Goal: Check status: Check status

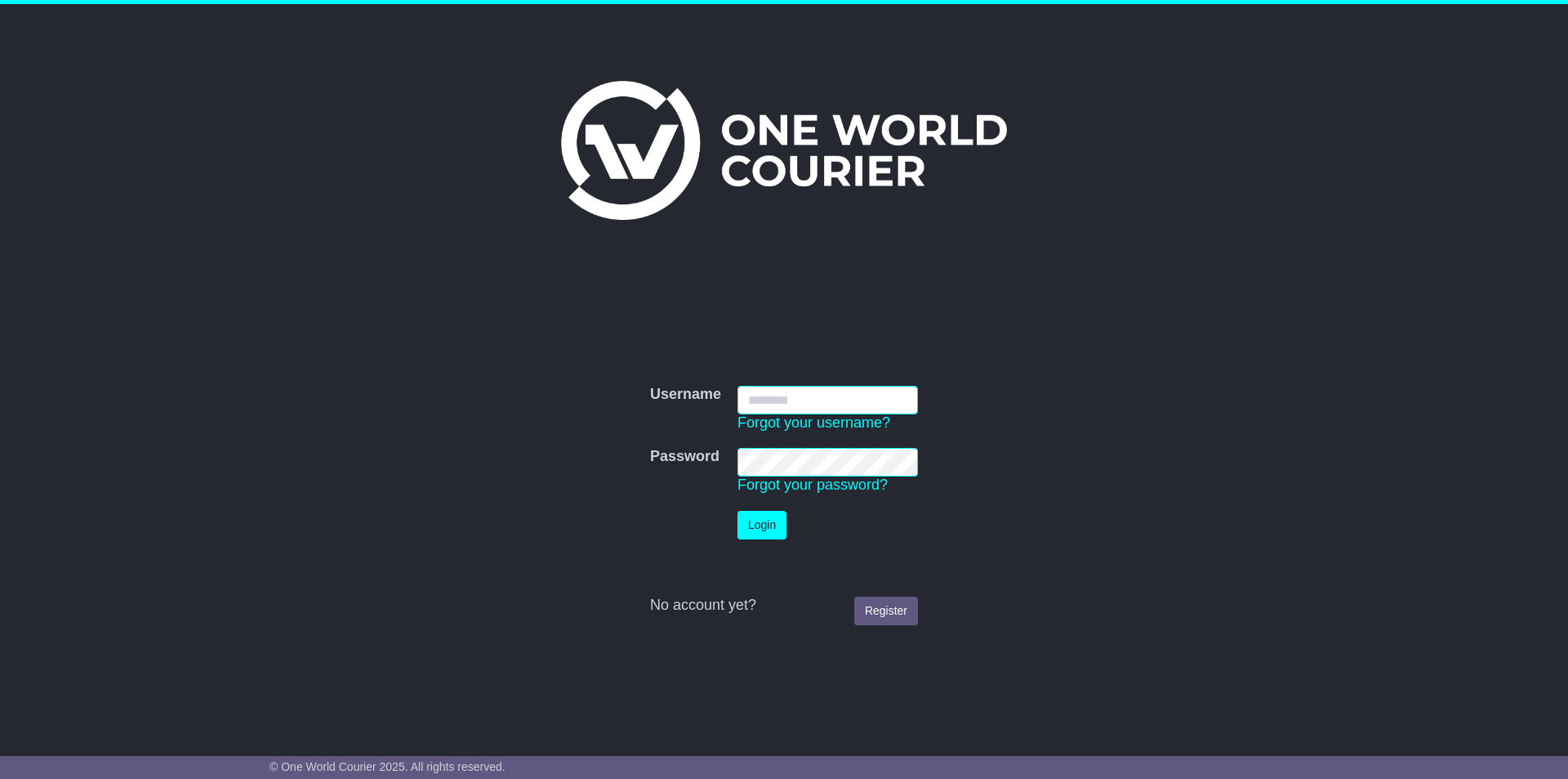
type input "**********"
click at [763, 525] on button "Login" at bounding box center [762, 524] width 49 height 28
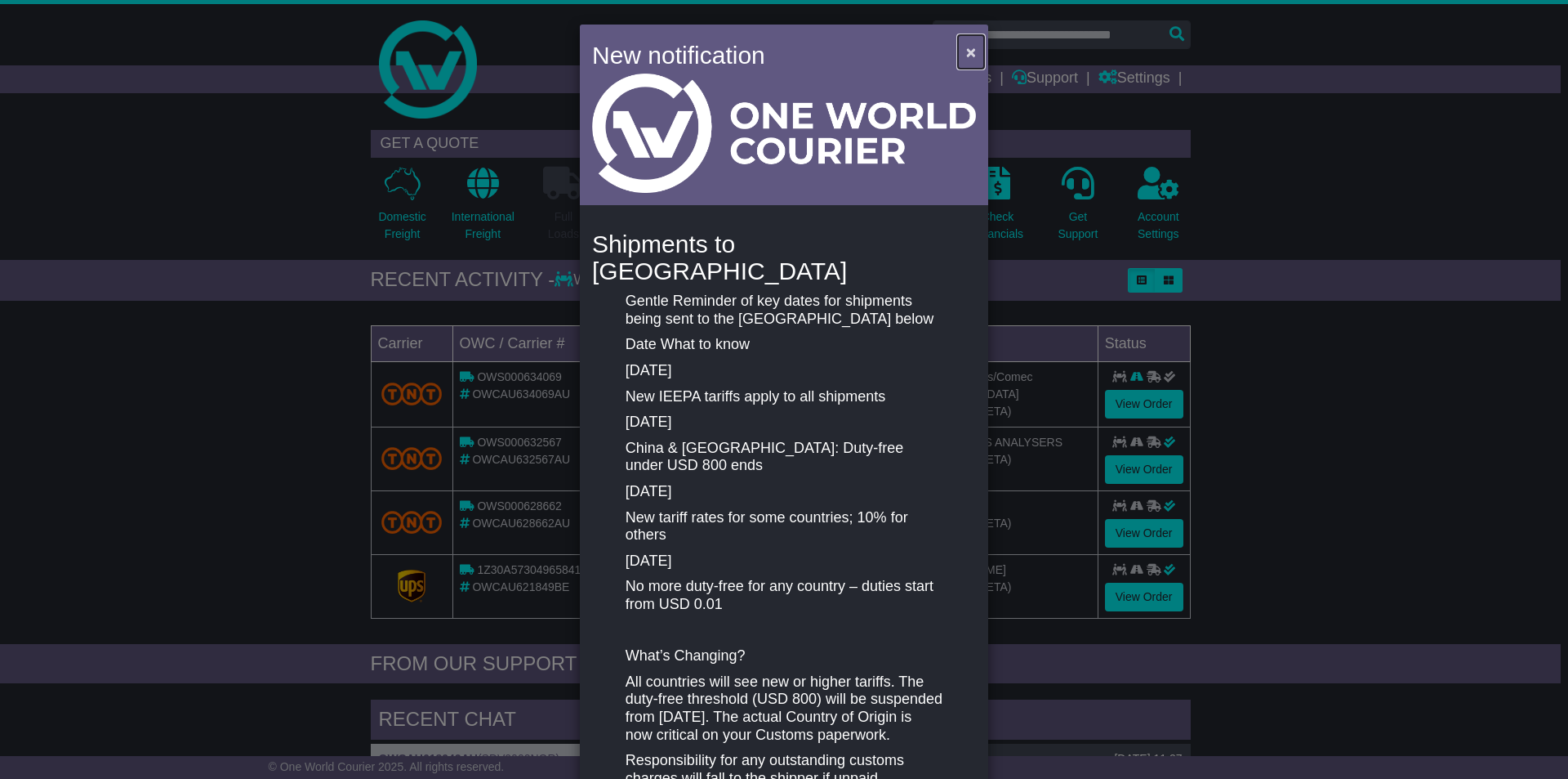
click at [966, 51] on span "×" at bounding box center [971, 52] width 10 height 19
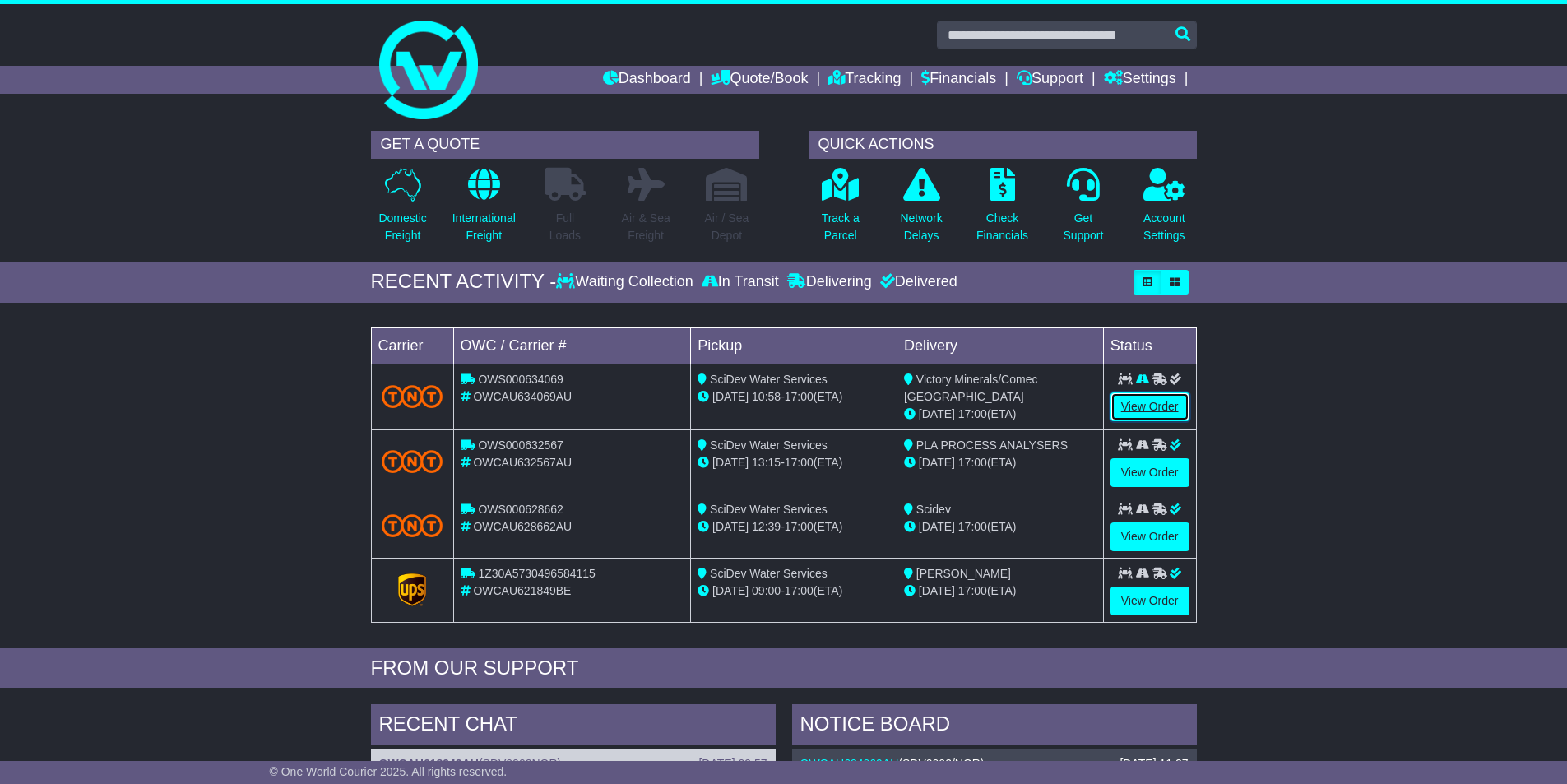
click at [1159, 401] on link "View Order" at bounding box center [1150, 406] width 79 height 28
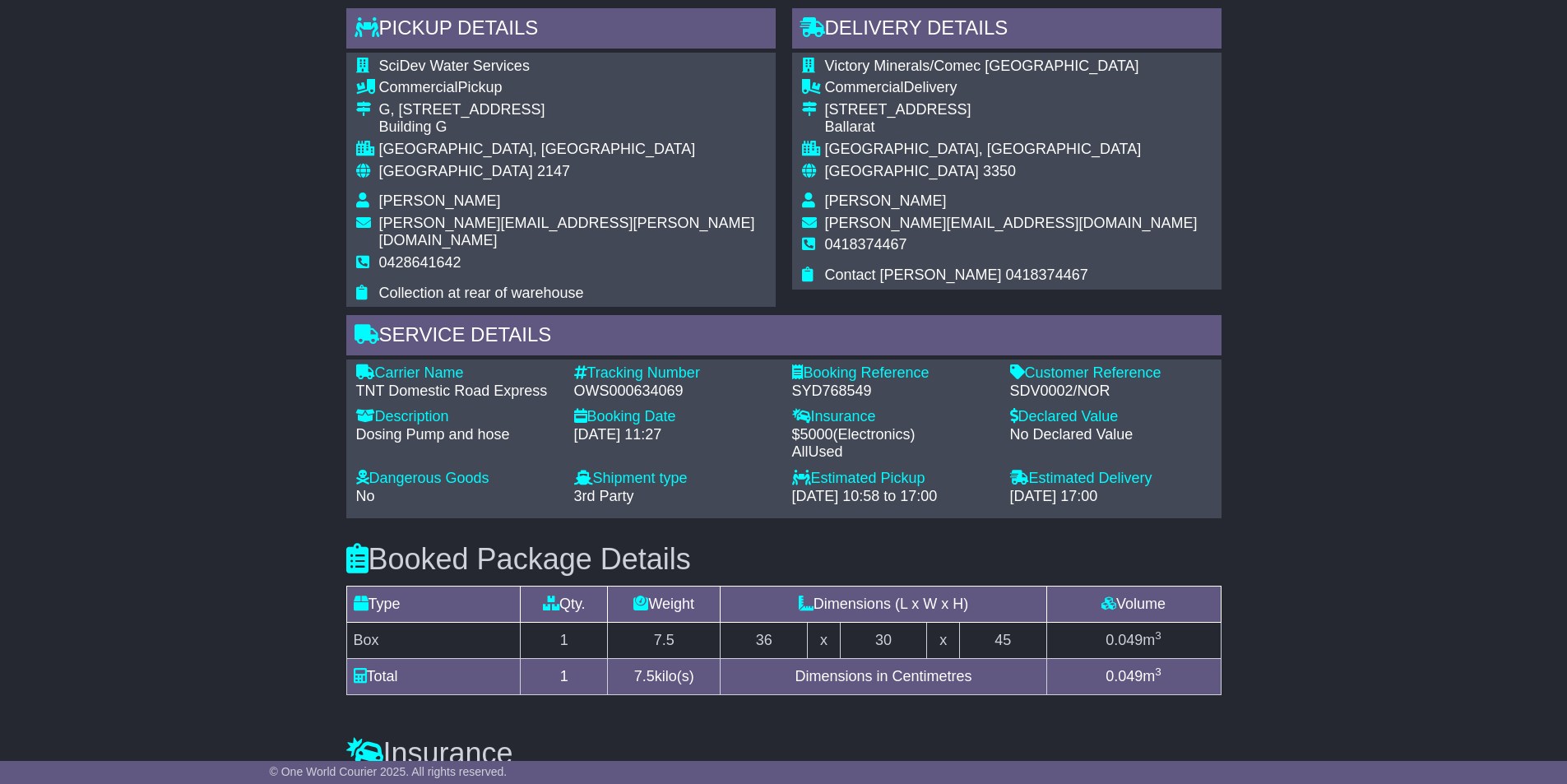
scroll to position [904, 0]
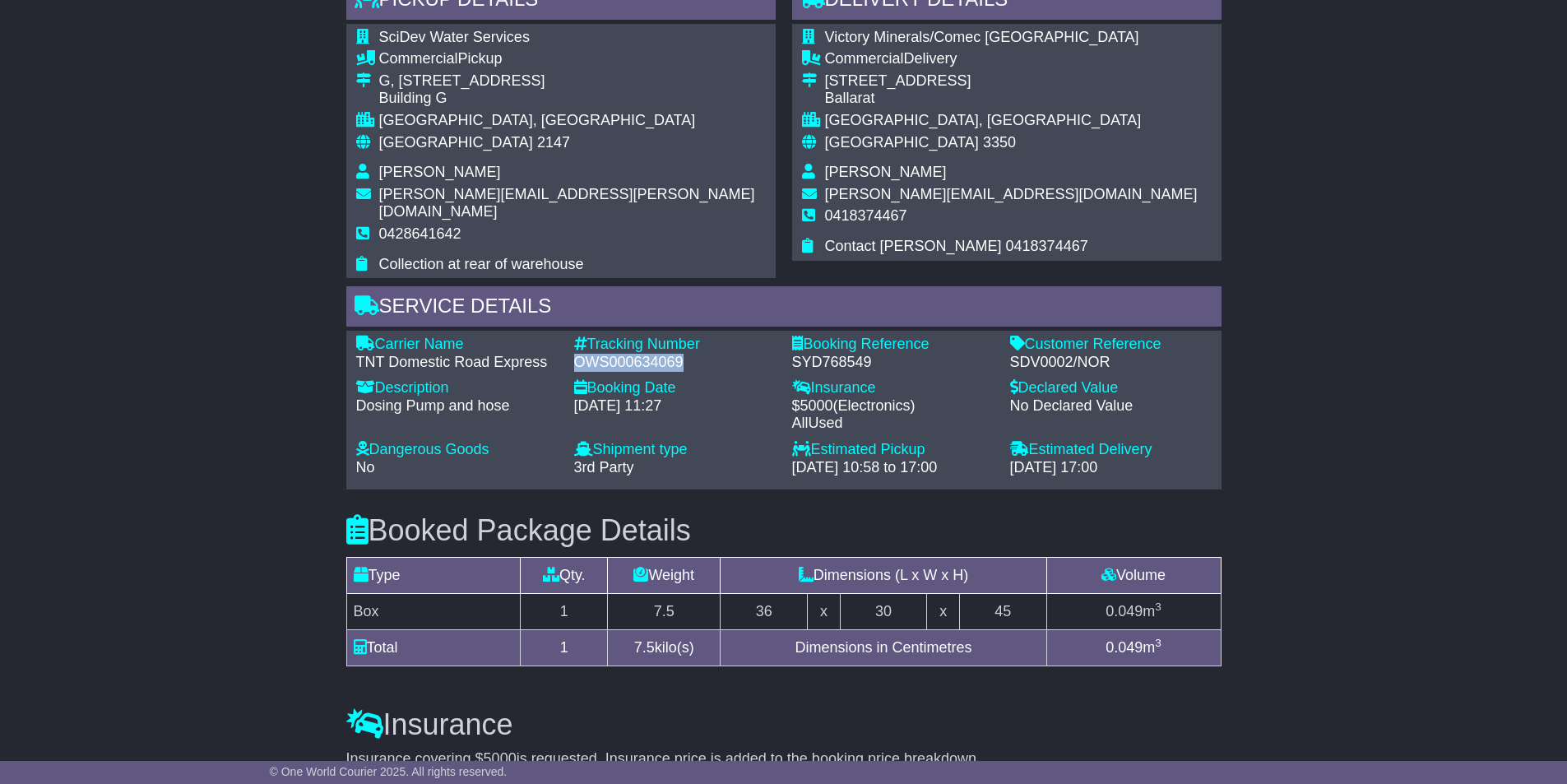
drag, startPoint x: 718, startPoint y: 339, endPoint x: 575, endPoint y: 343, distance: 143.1
click at [575, 354] on div "OWS000634069" at bounding box center [675, 363] width 202 height 18
copy div "OWS000634069"
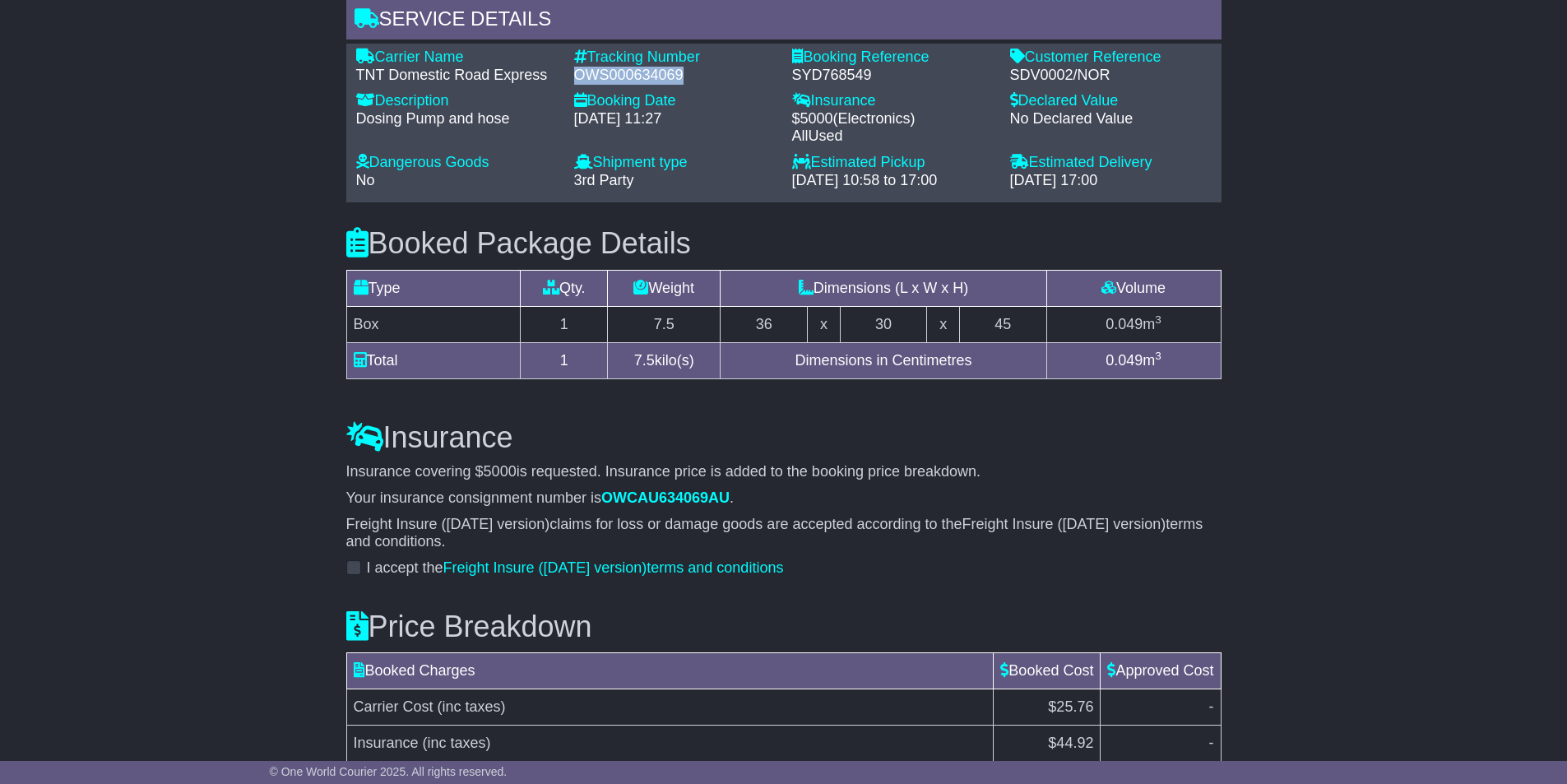
scroll to position [944, 0]
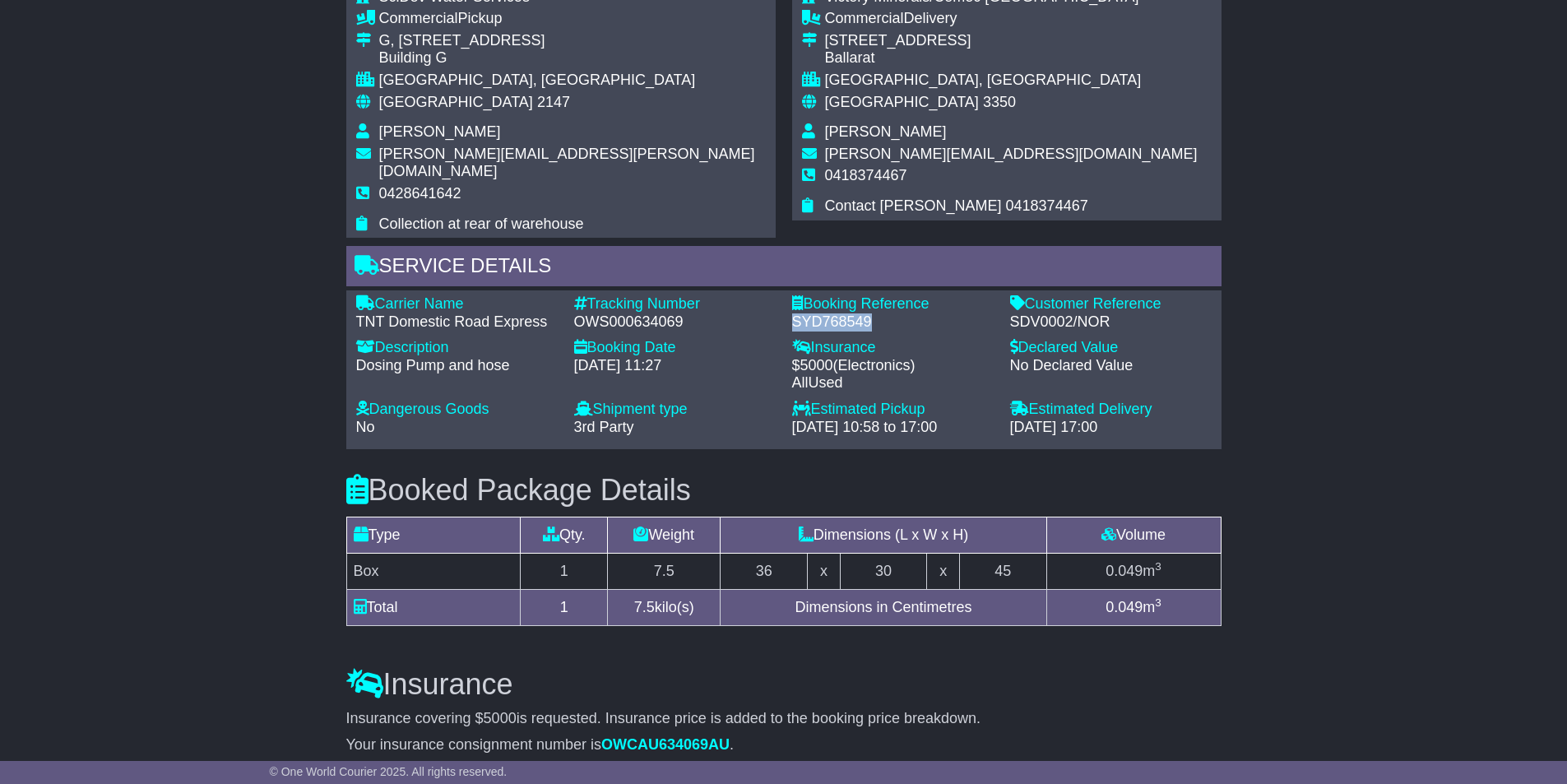
drag, startPoint x: 902, startPoint y: 302, endPoint x: 804, endPoint y: 308, distance: 98.2
click at [793, 314] on div "SYD768549" at bounding box center [894, 323] width 202 height 18
copy div "SYD768549"
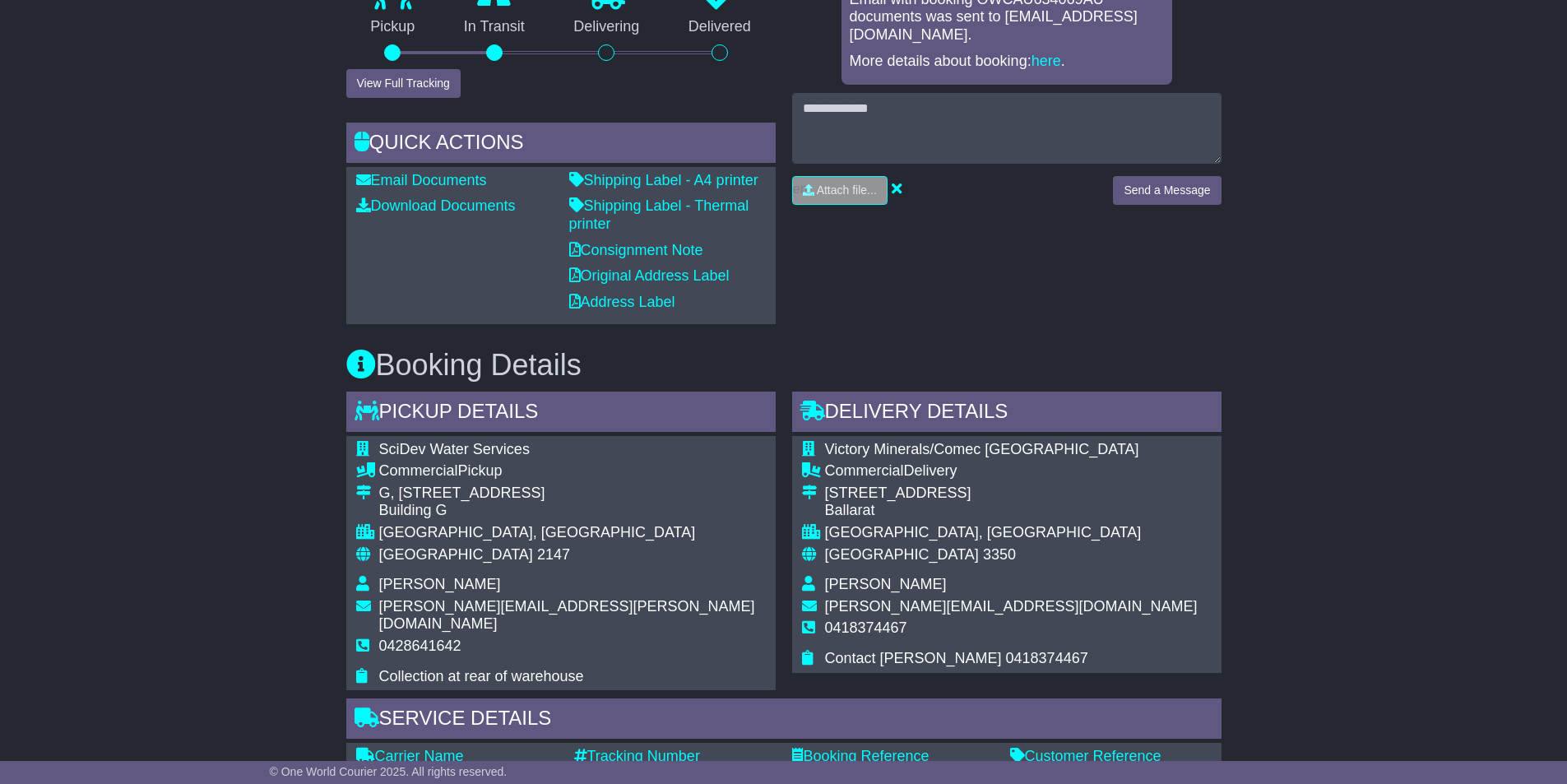
scroll to position [451, 0]
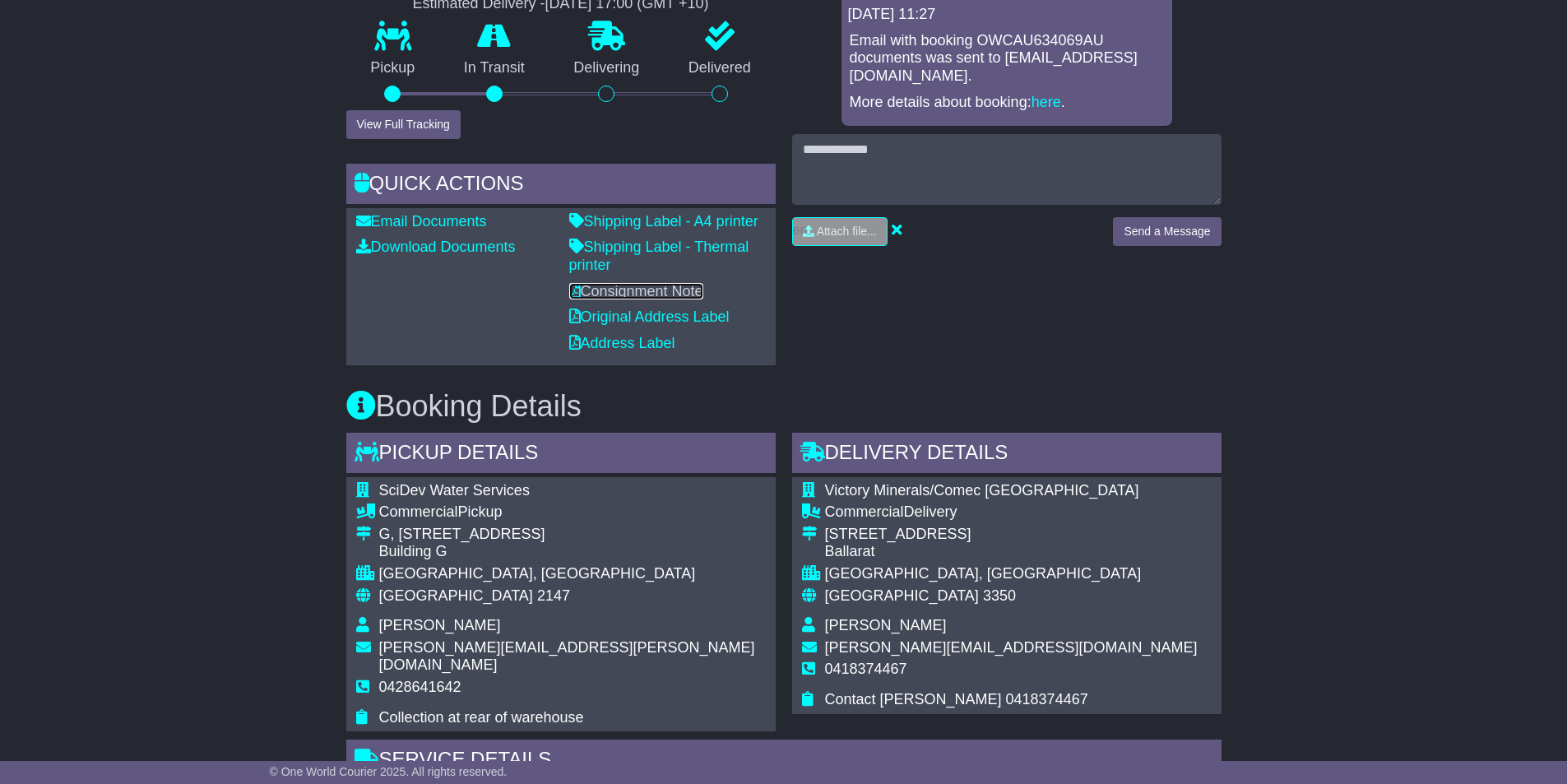
click at [639, 287] on link "Consignment Note" at bounding box center [637, 291] width 134 height 17
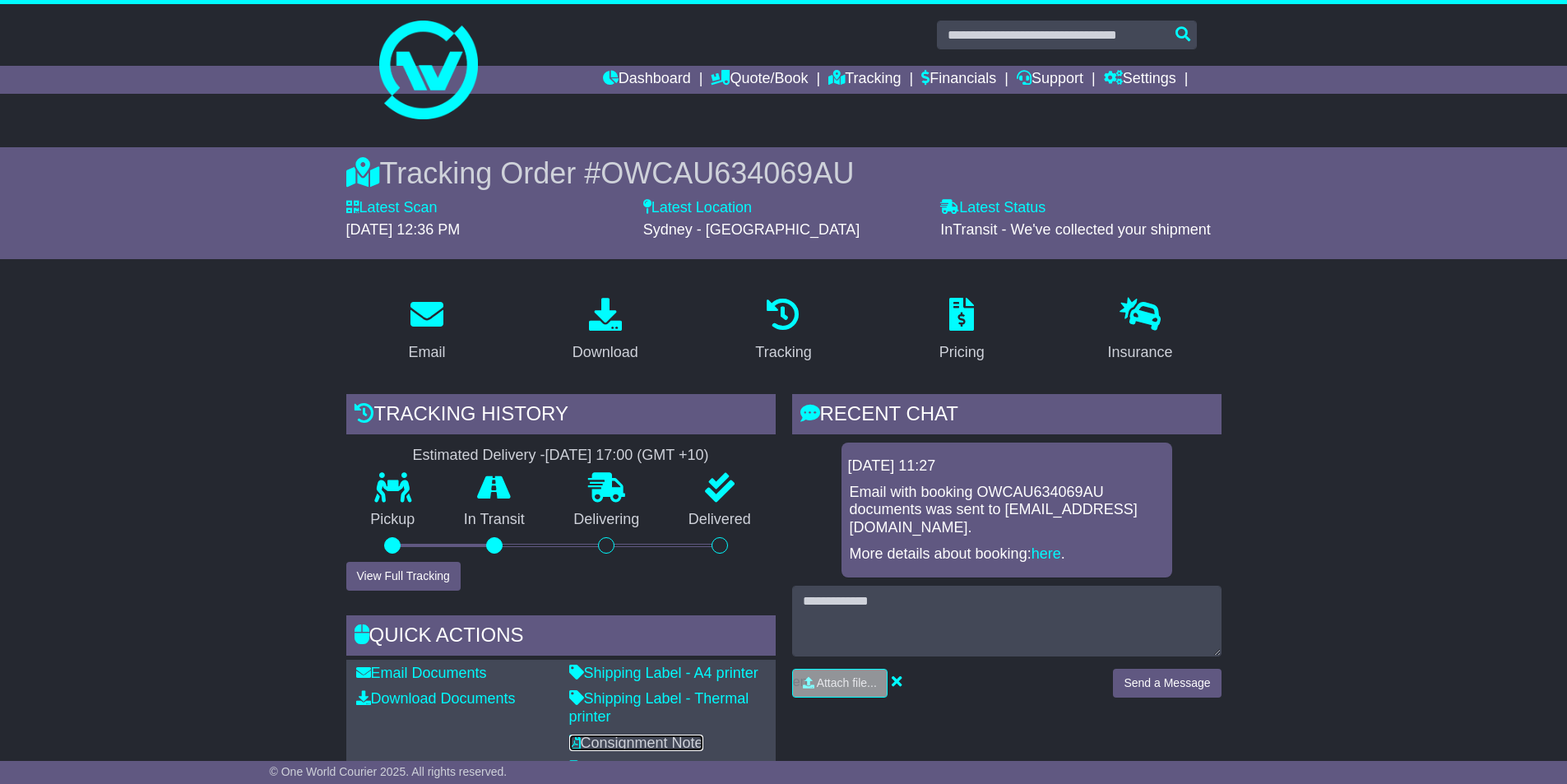
scroll to position [83, 0]
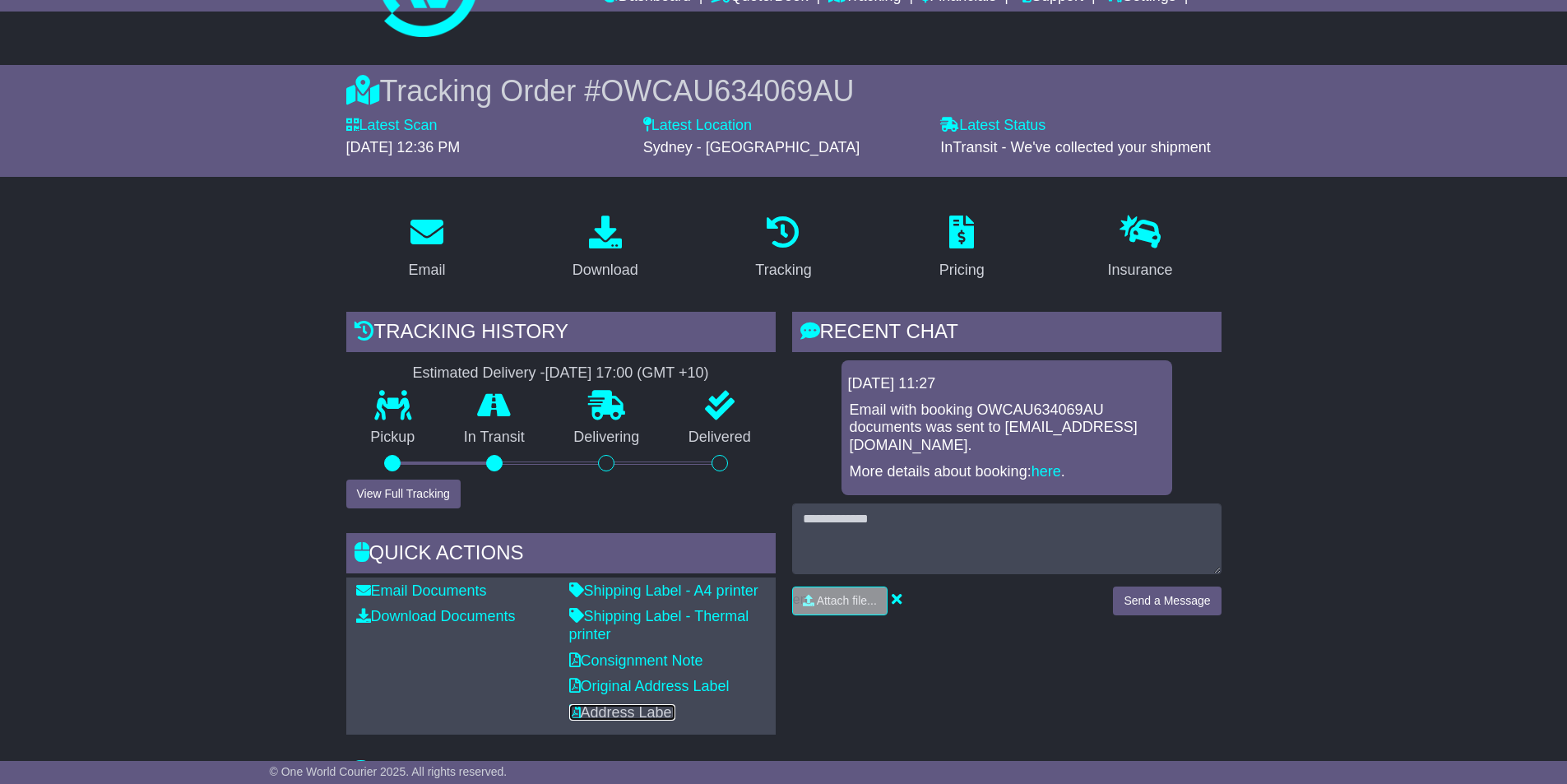
click at [661, 712] on link "Address Label" at bounding box center [623, 712] width 106 height 17
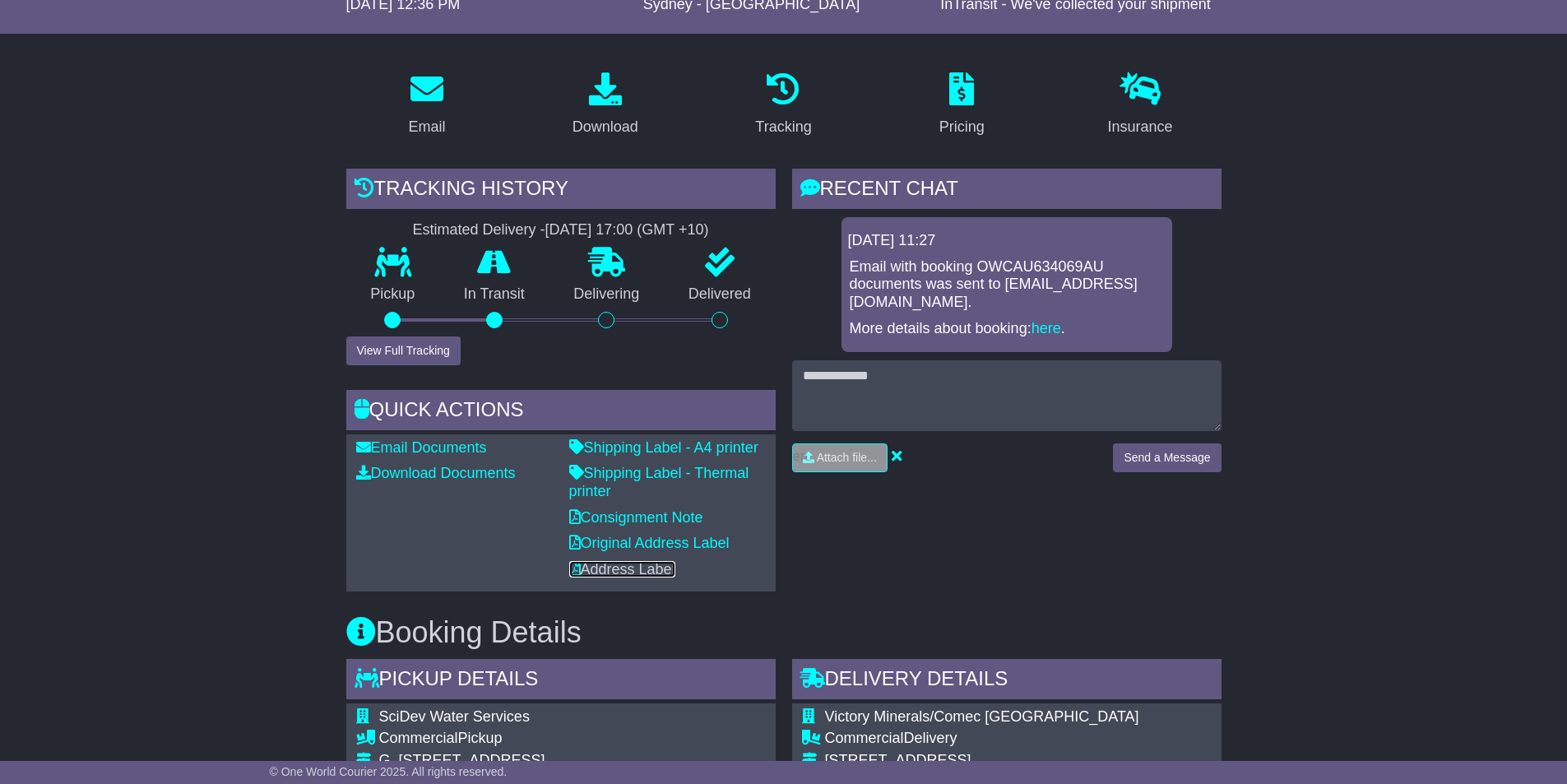
scroll to position [204, 0]
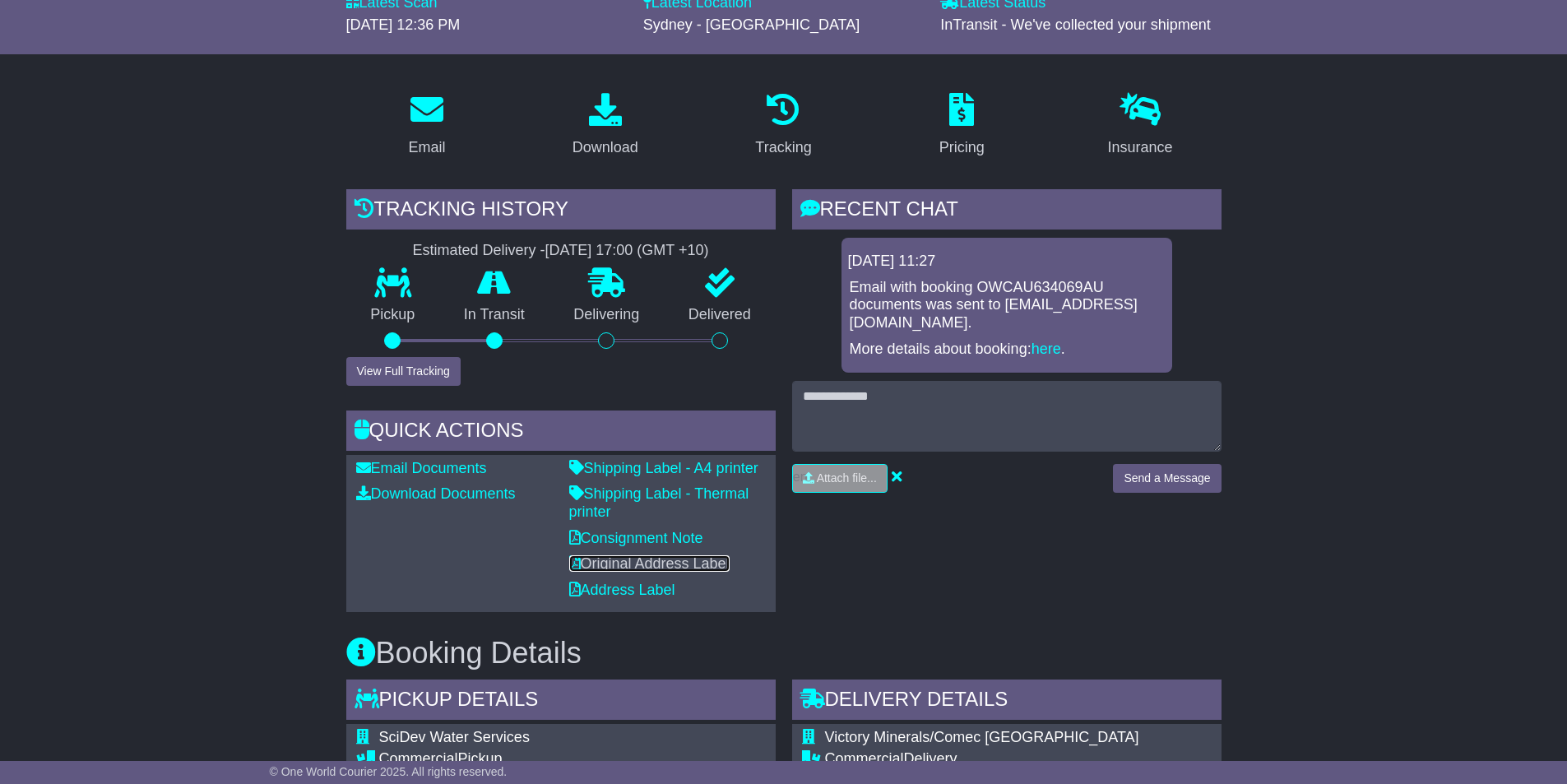
click at [616, 560] on link "Original Address Label" at bounding box center [650, 563] width 161 height 17
click at [637, 590] on link "Address Label" at bounding box center [623, 590] width 106 height 17
click at [620, 492] on link "Shipping Label - Thermal printer" at bounding box center [660, 502] width 180 height 35
click at [438, 363] on button "View Full Tracking" at bounding box center [404, 370] width 115 height 28
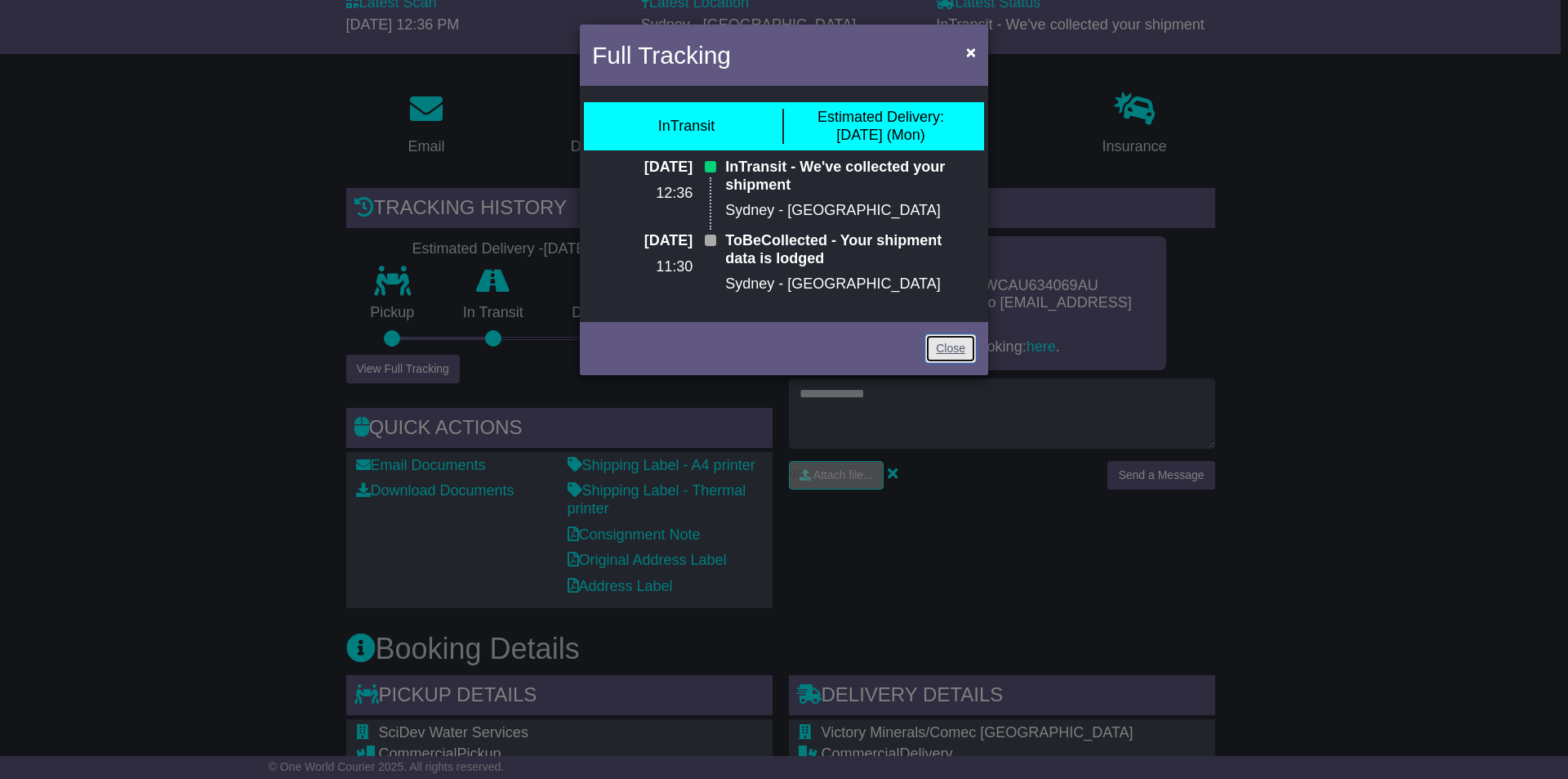
click at [961, 349] on link "Close" at bounding box center [951, 348] width 51 height 28
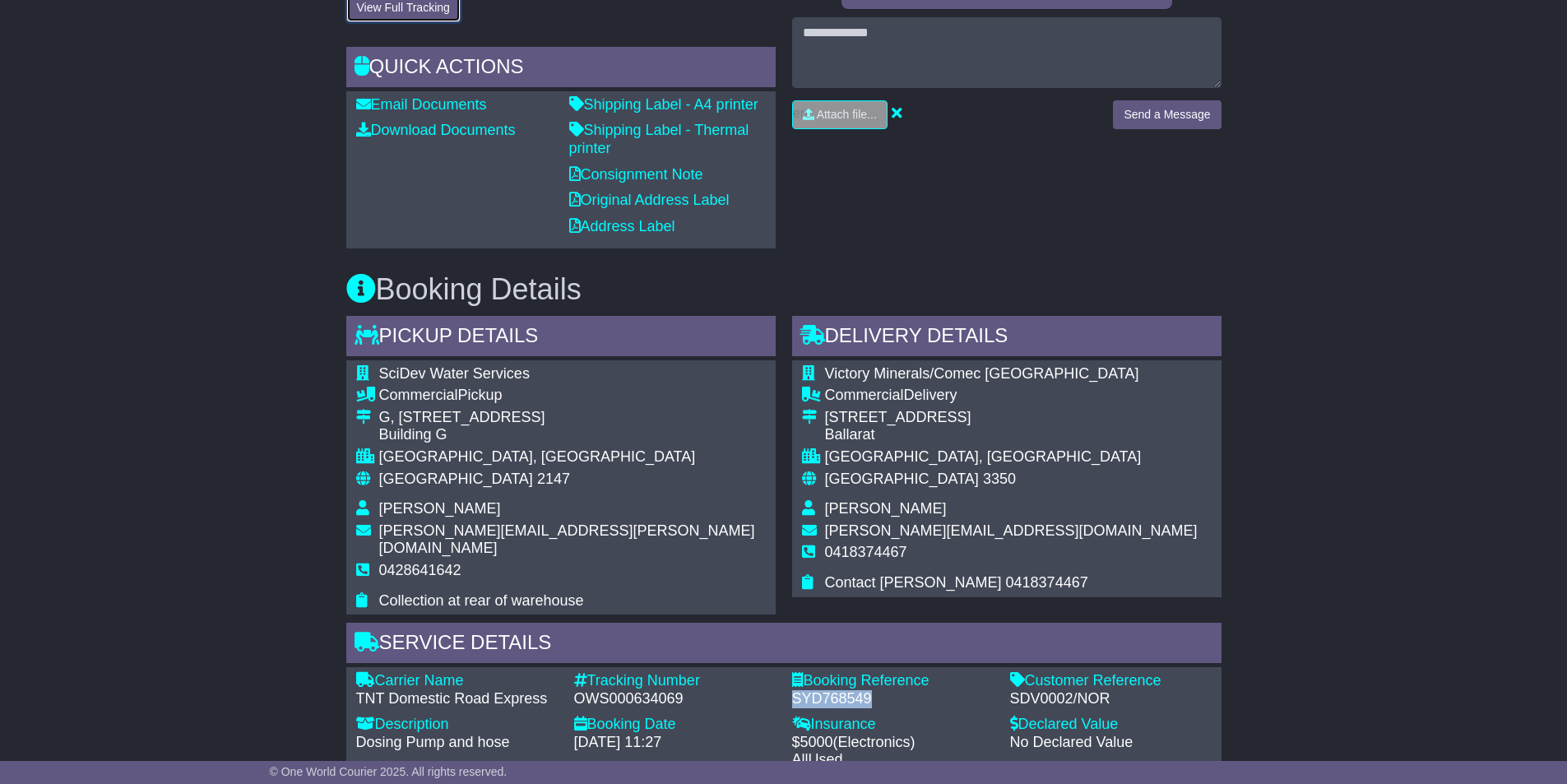
scroll to position [370, 0]
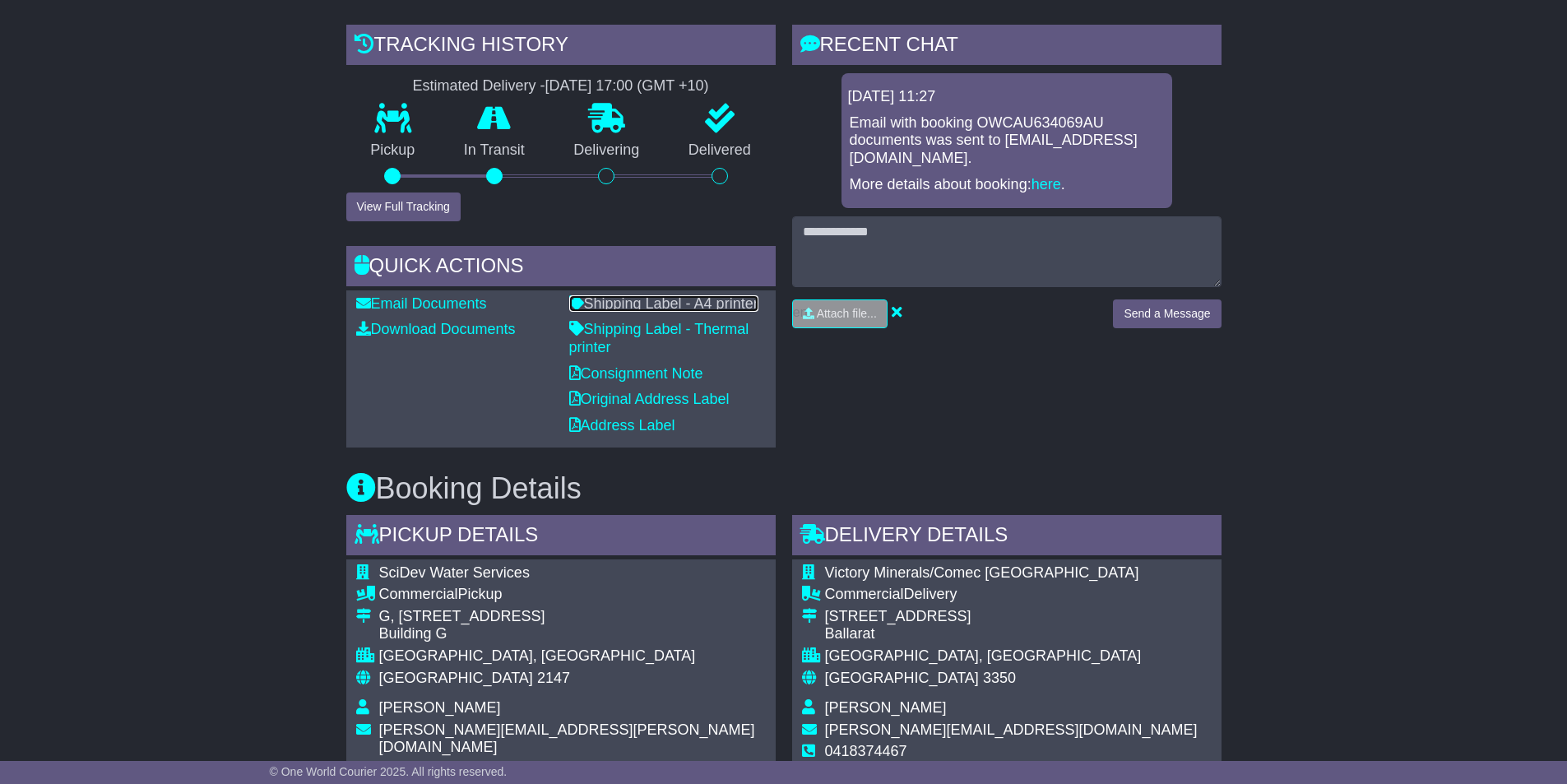
click at [621, 295] on link "Shipping Label - A4 printer" at bounding box center [664, 304] width 189 height 17
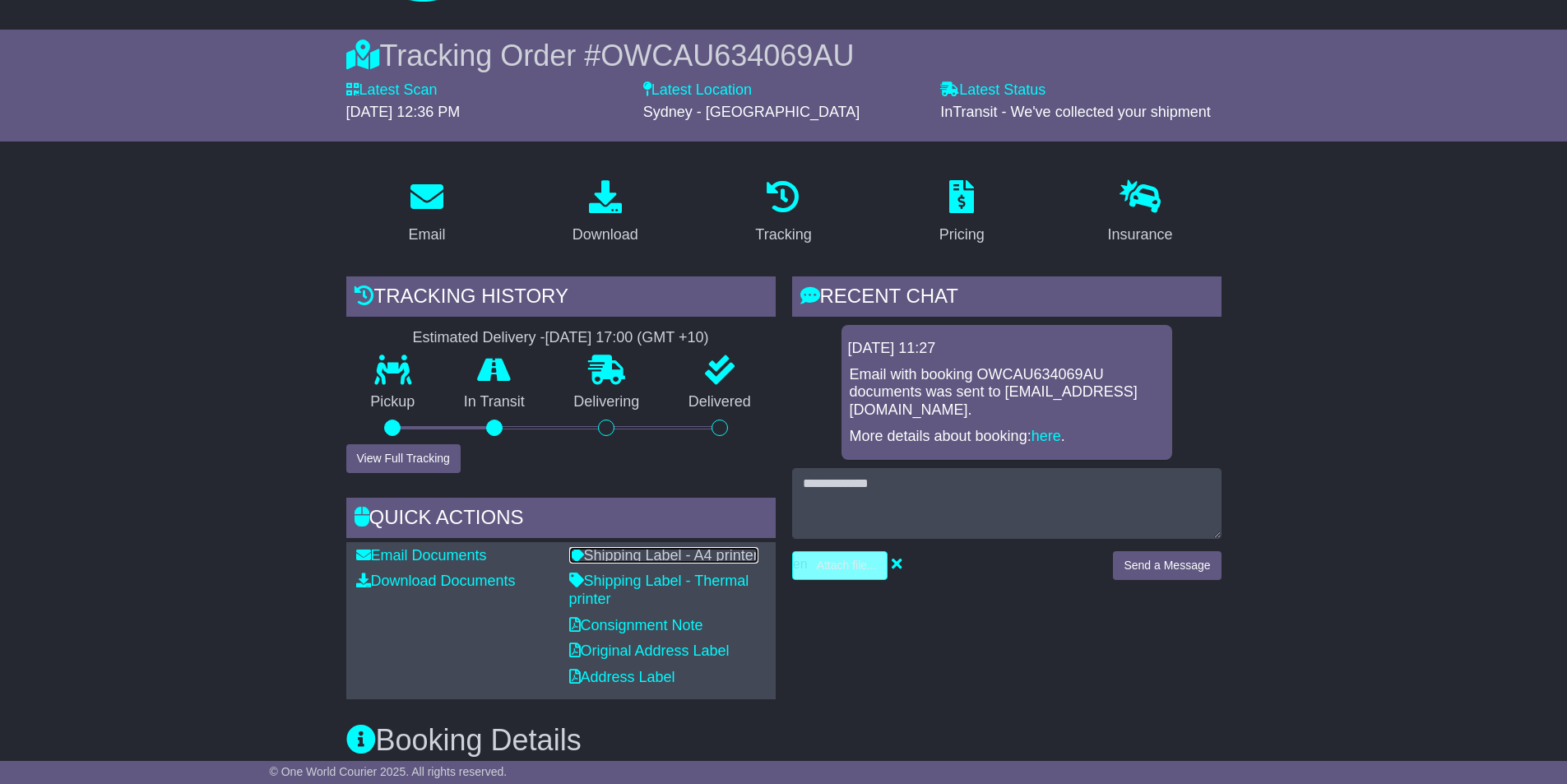
scroll to position [204, 0]
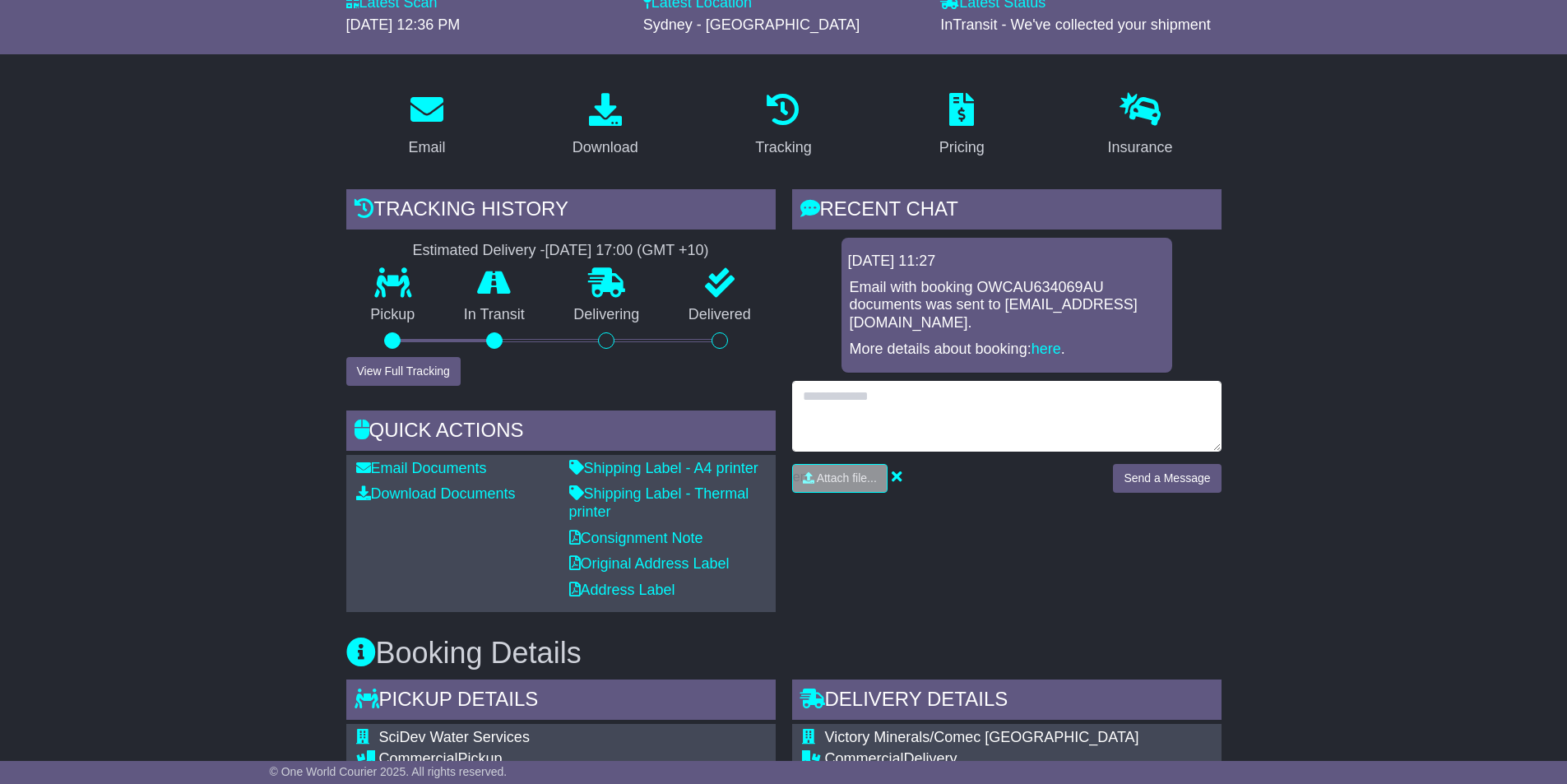
click at [840, 401] on textarea at bounding box center [1007, 415] width 429 height 71
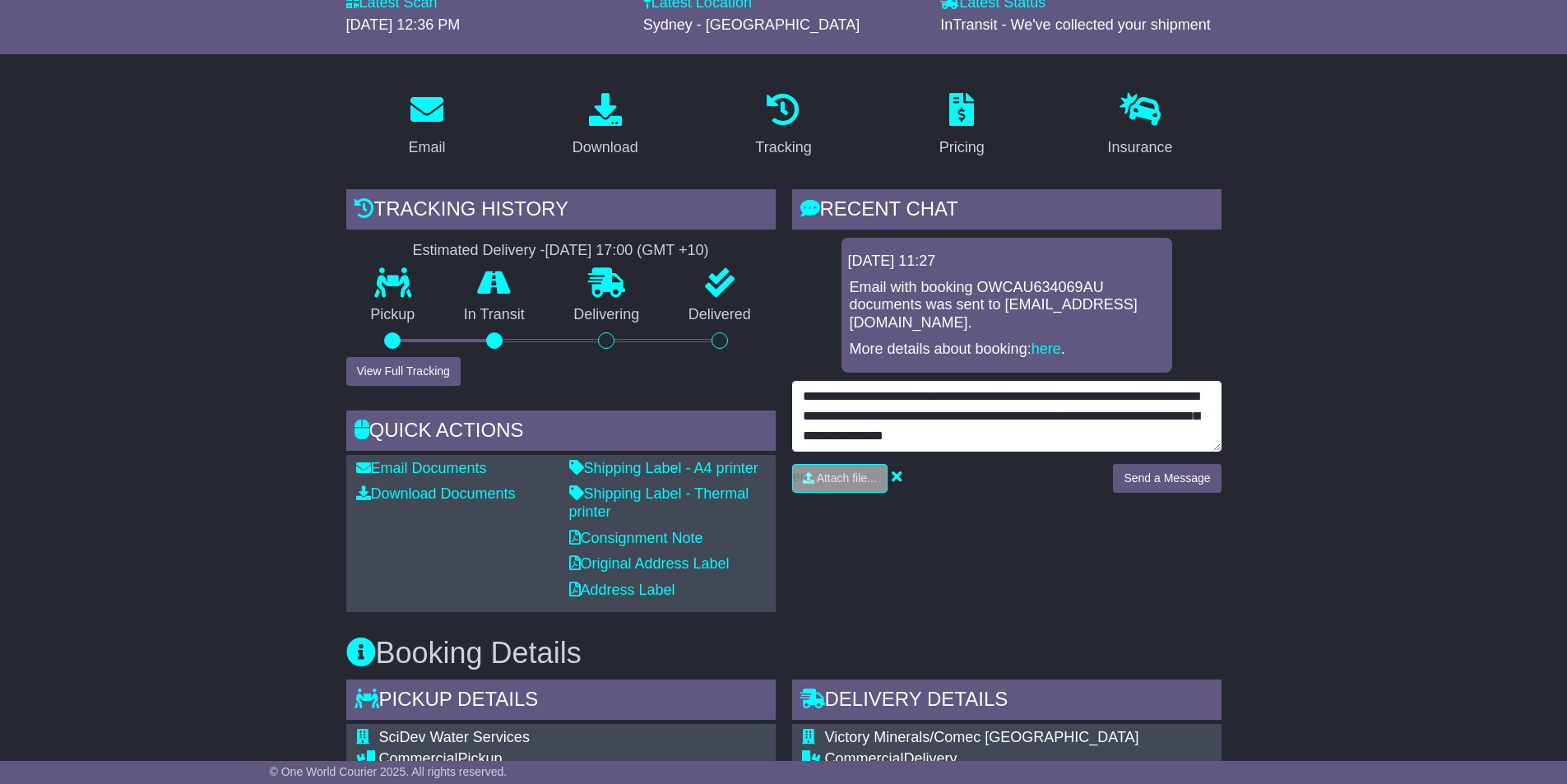
scroll to position [12, 0]
type textarea "**********"
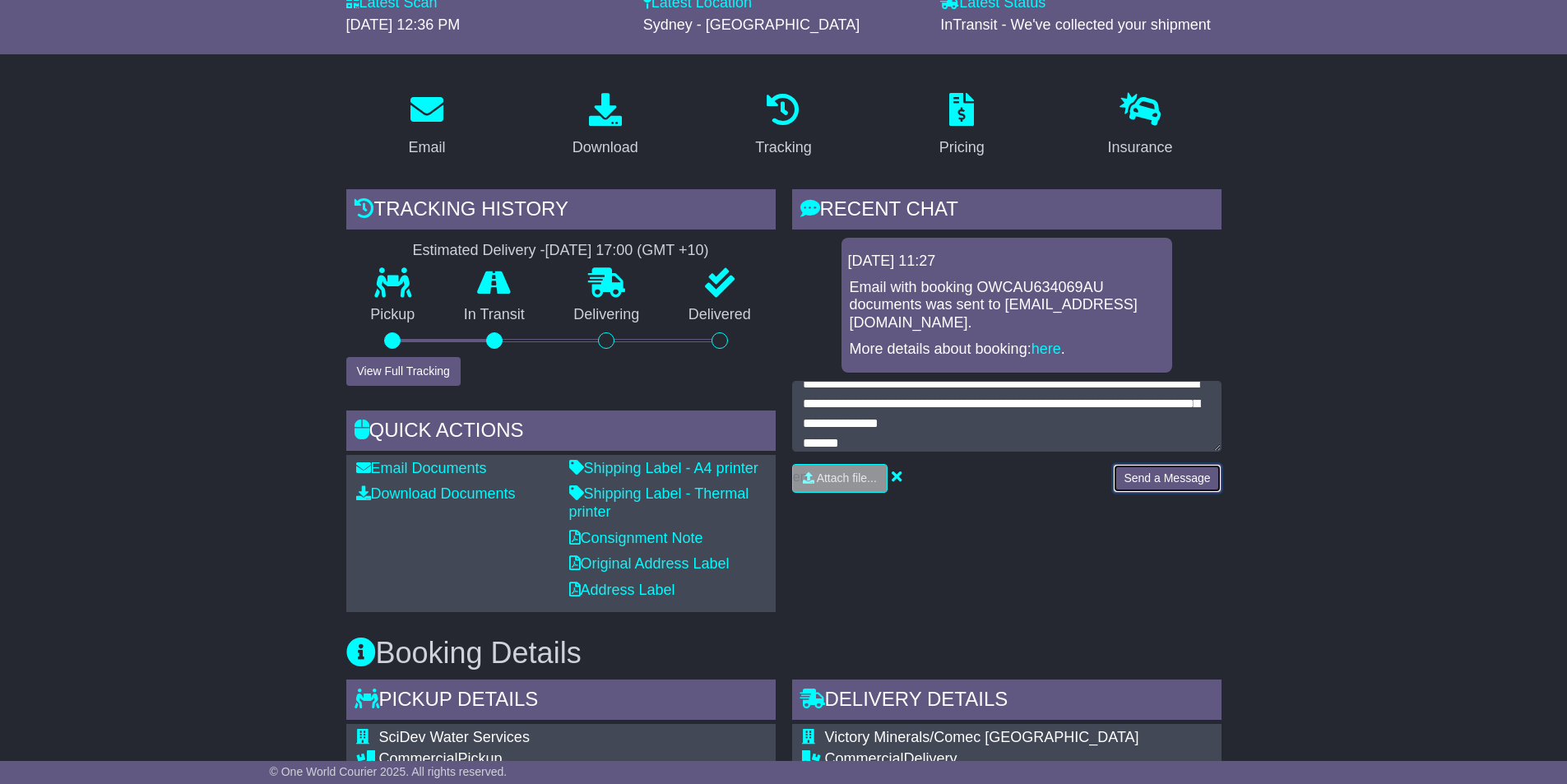
click at [1145, 480] on button "Send a Message" at bounding box center [1166, 478] width 107 height 28
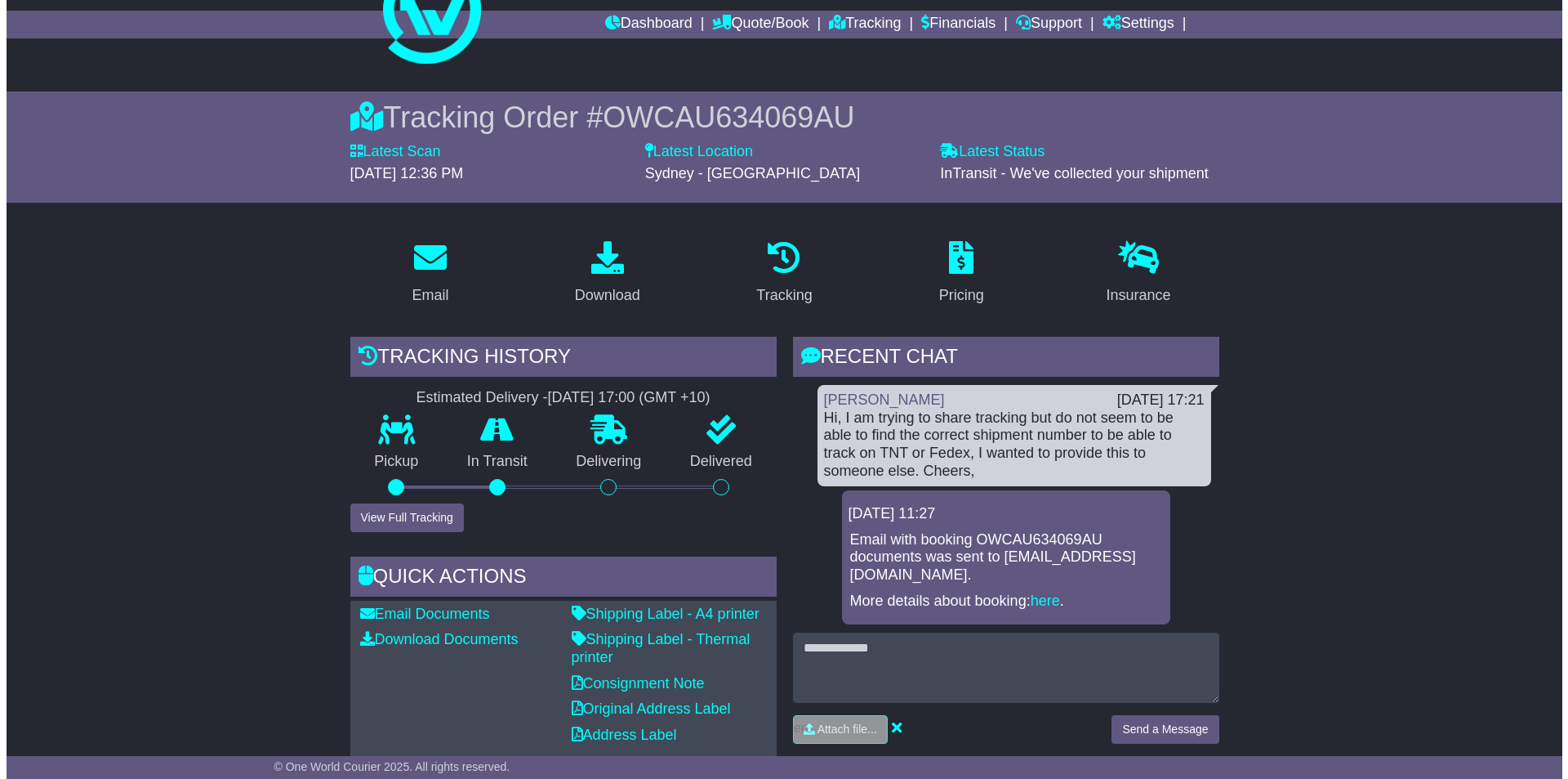
scroll to position [40, 0]
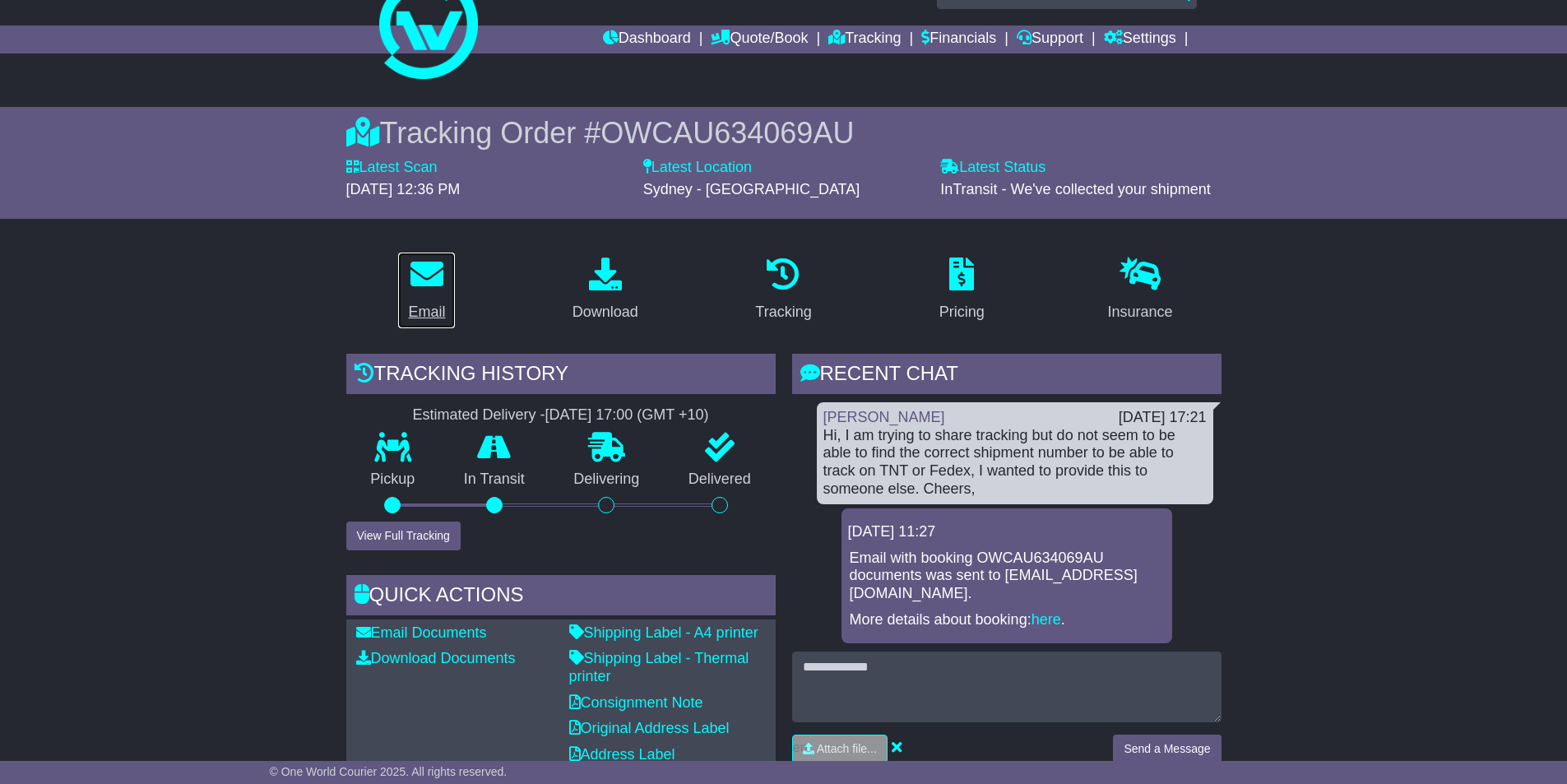
click at [434, 282] on icon at bounding box center [427, 274] width 33 height 33
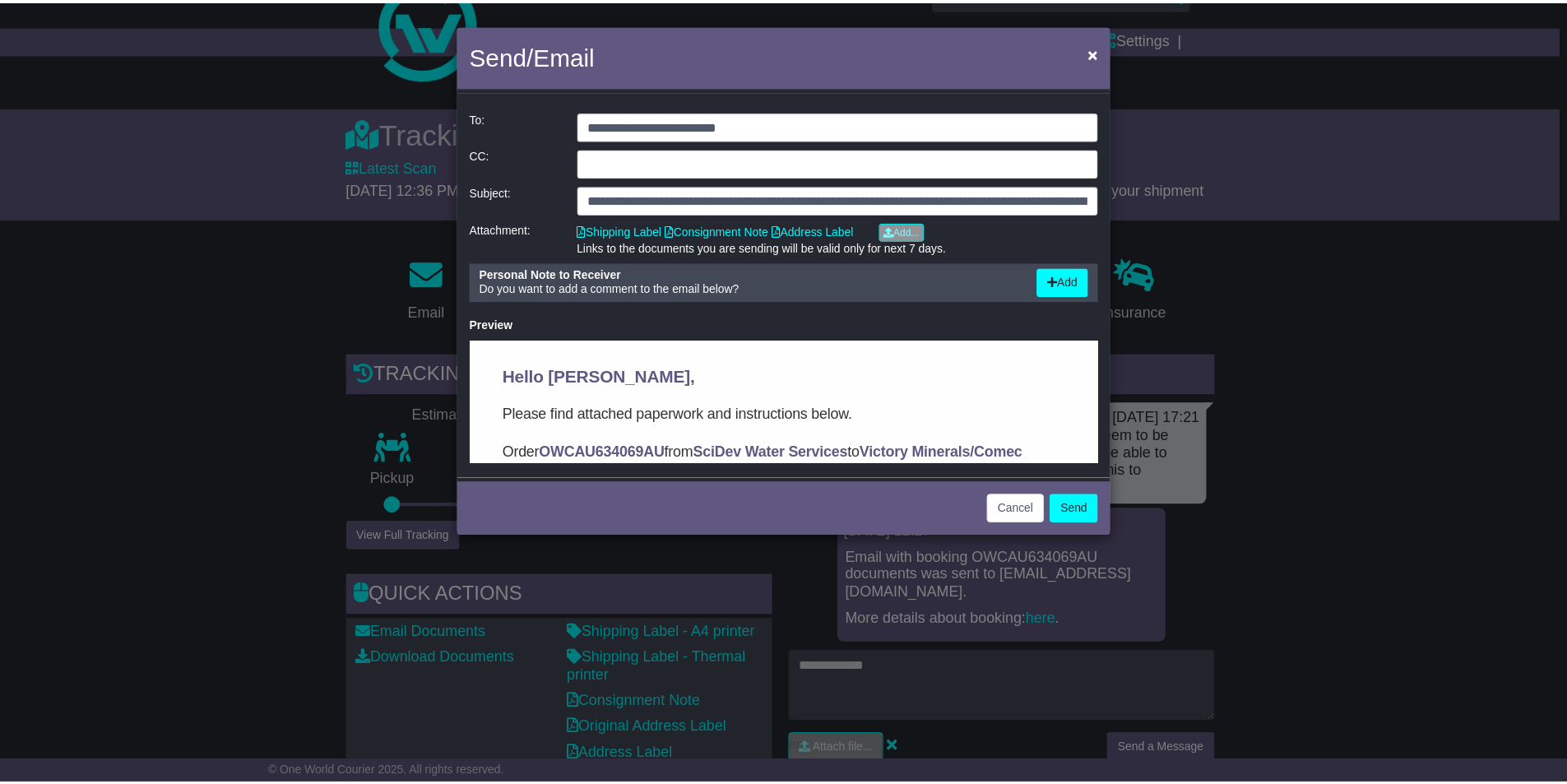
scroll to position [0, 0]
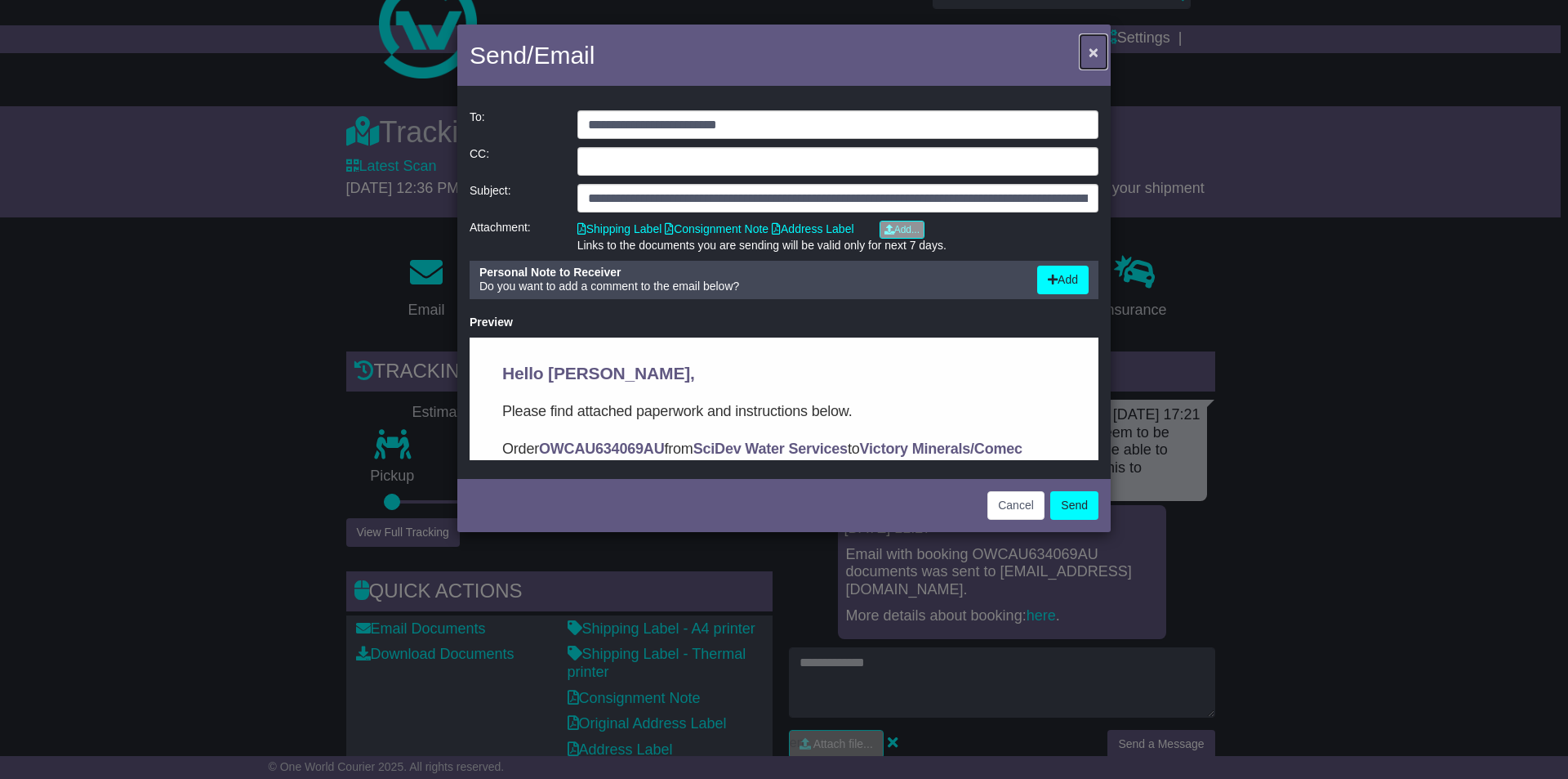
click at [1091, 46] on span "×" at bounding box center [1093, 52] width 10 height 19
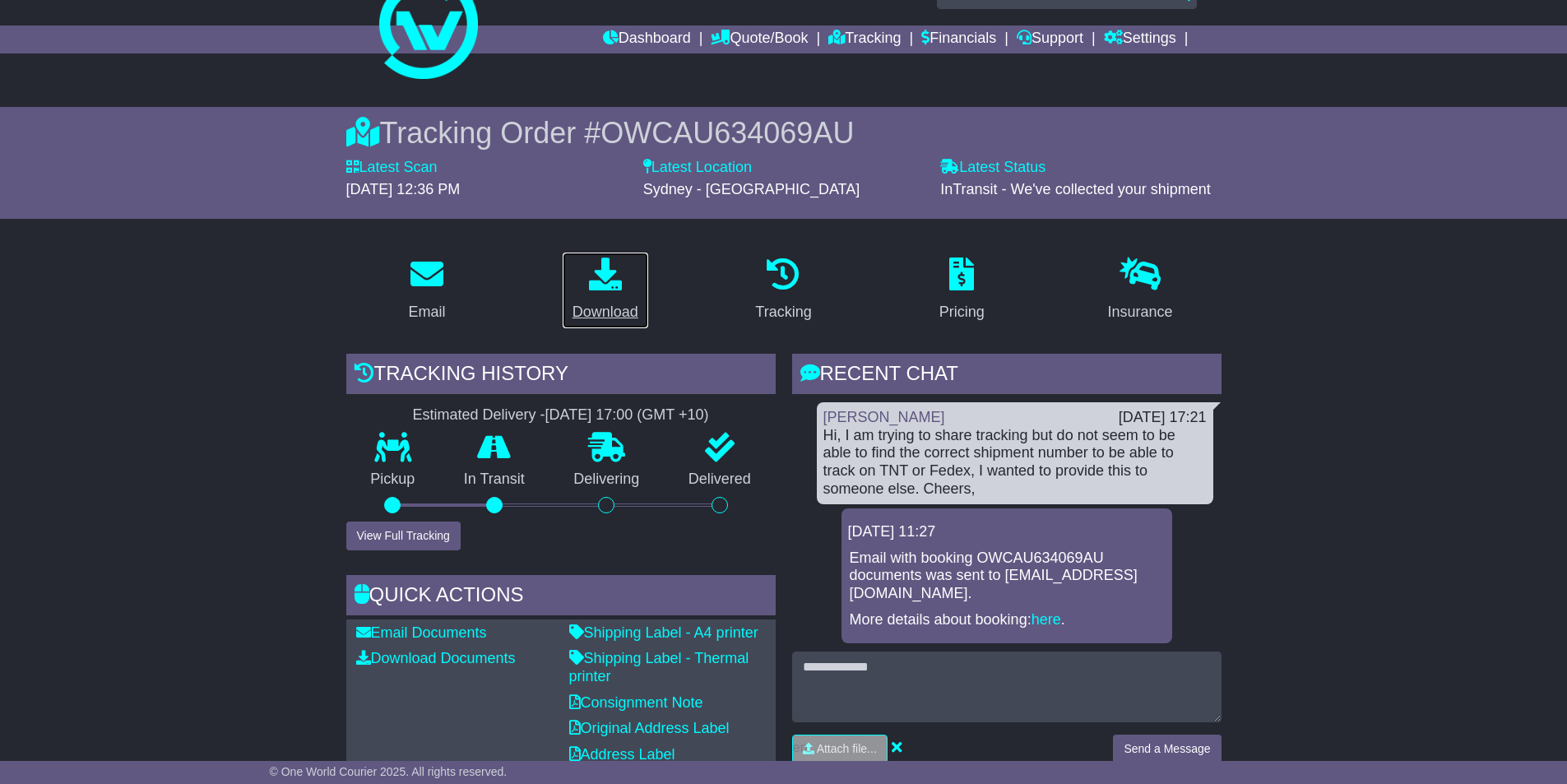
click at [592, 299] on link "Download" at bounding box center [605, 290] width 87 height 77
click at [791, 271] on icon at bounding box center [784, 274] width 33 height 33
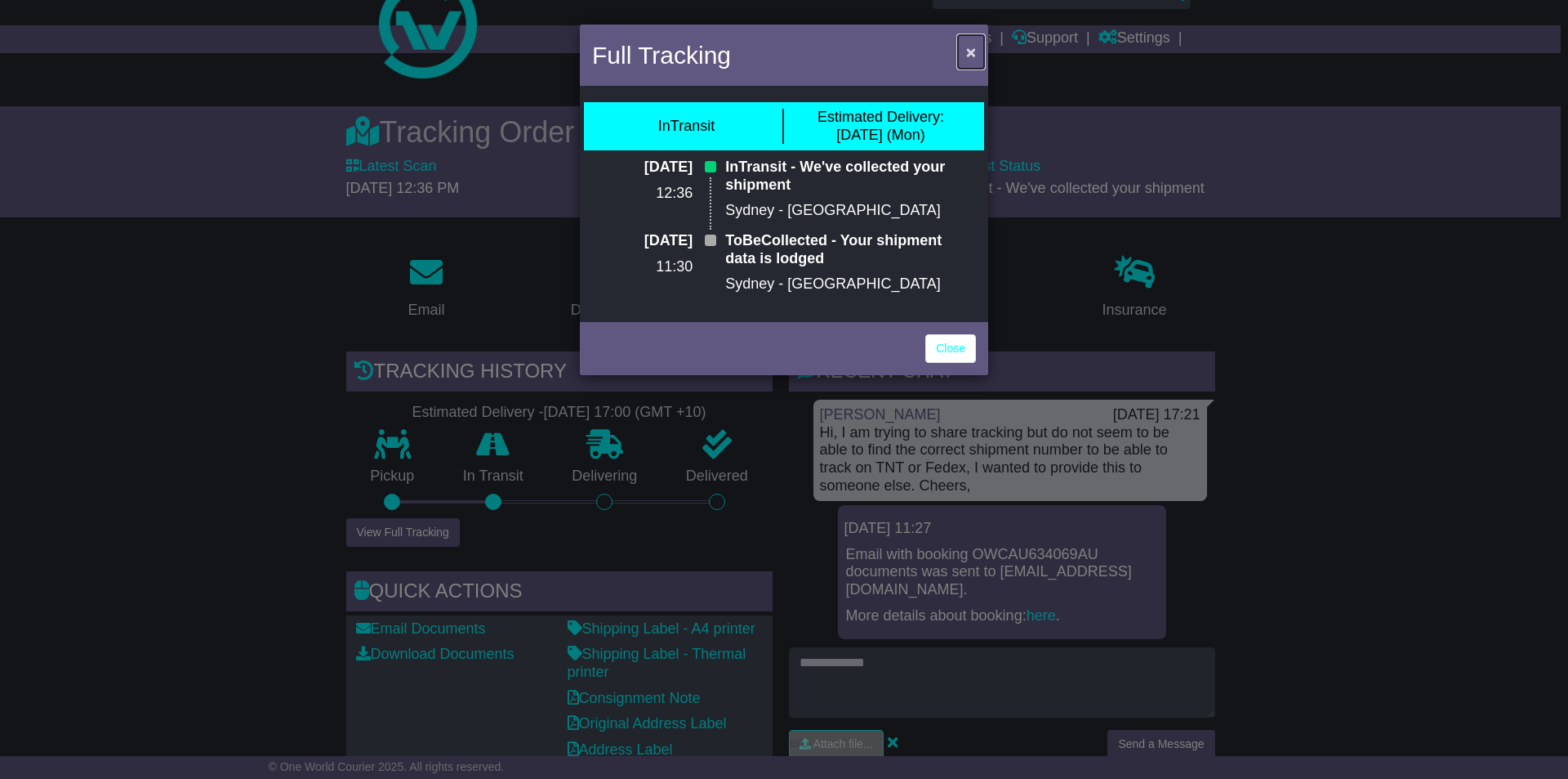
click at [967, 56] on span "×" at bounding box center [971, 52] width 10 height 19
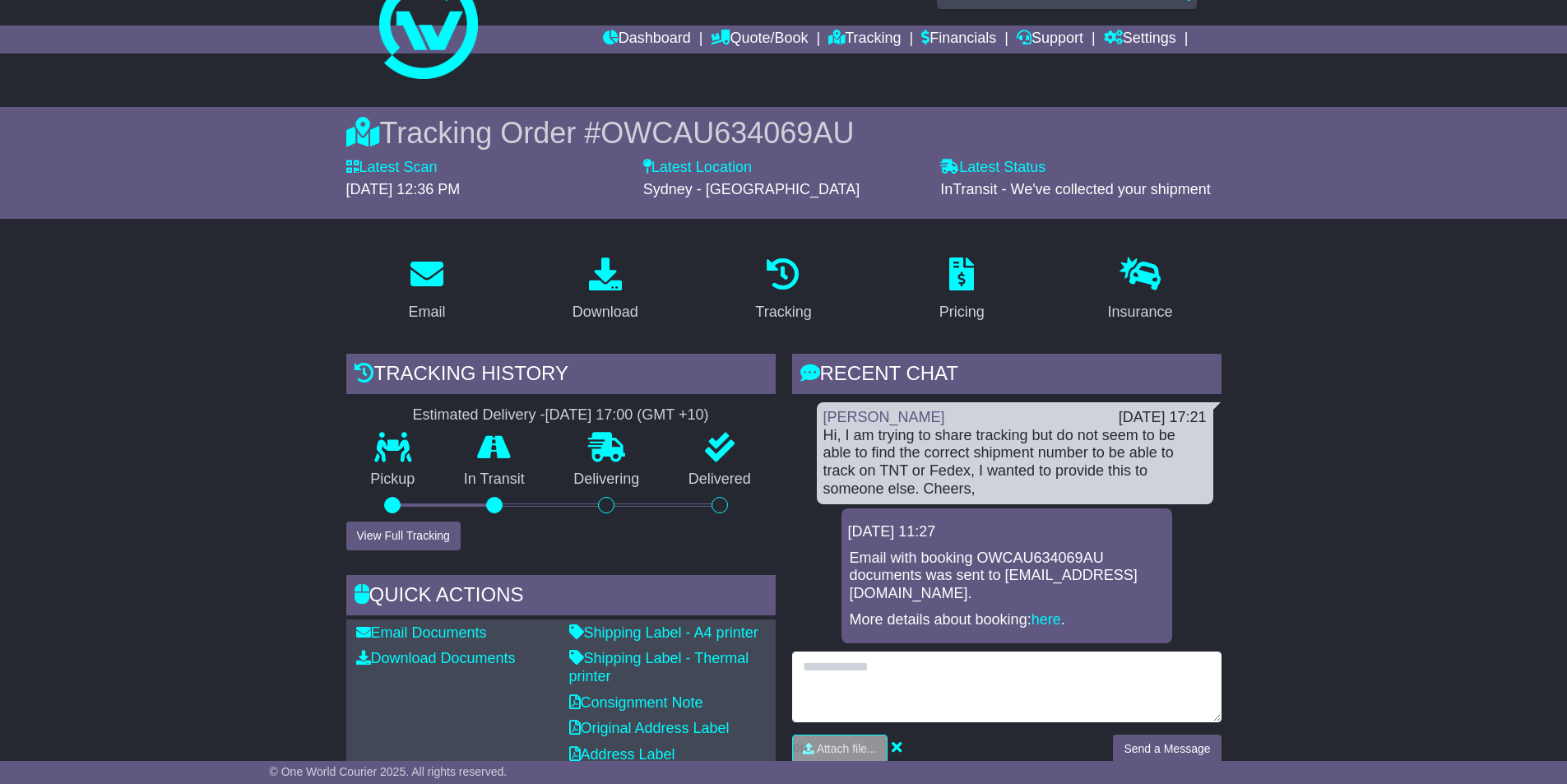
click at [864, 665] on textarea at bounding box center [1007, 686] width 429 height 71
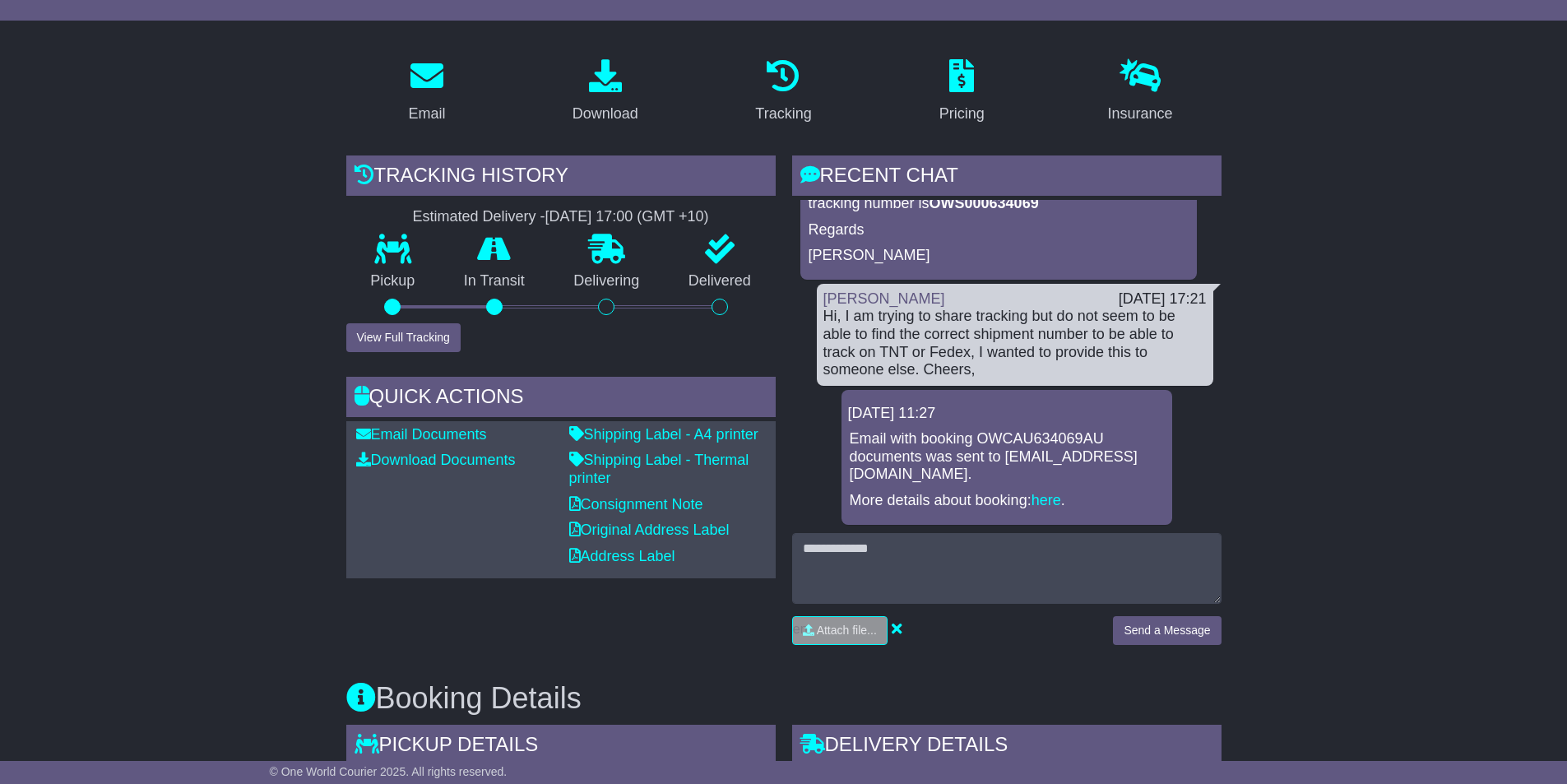
scroll to position [247, 0]
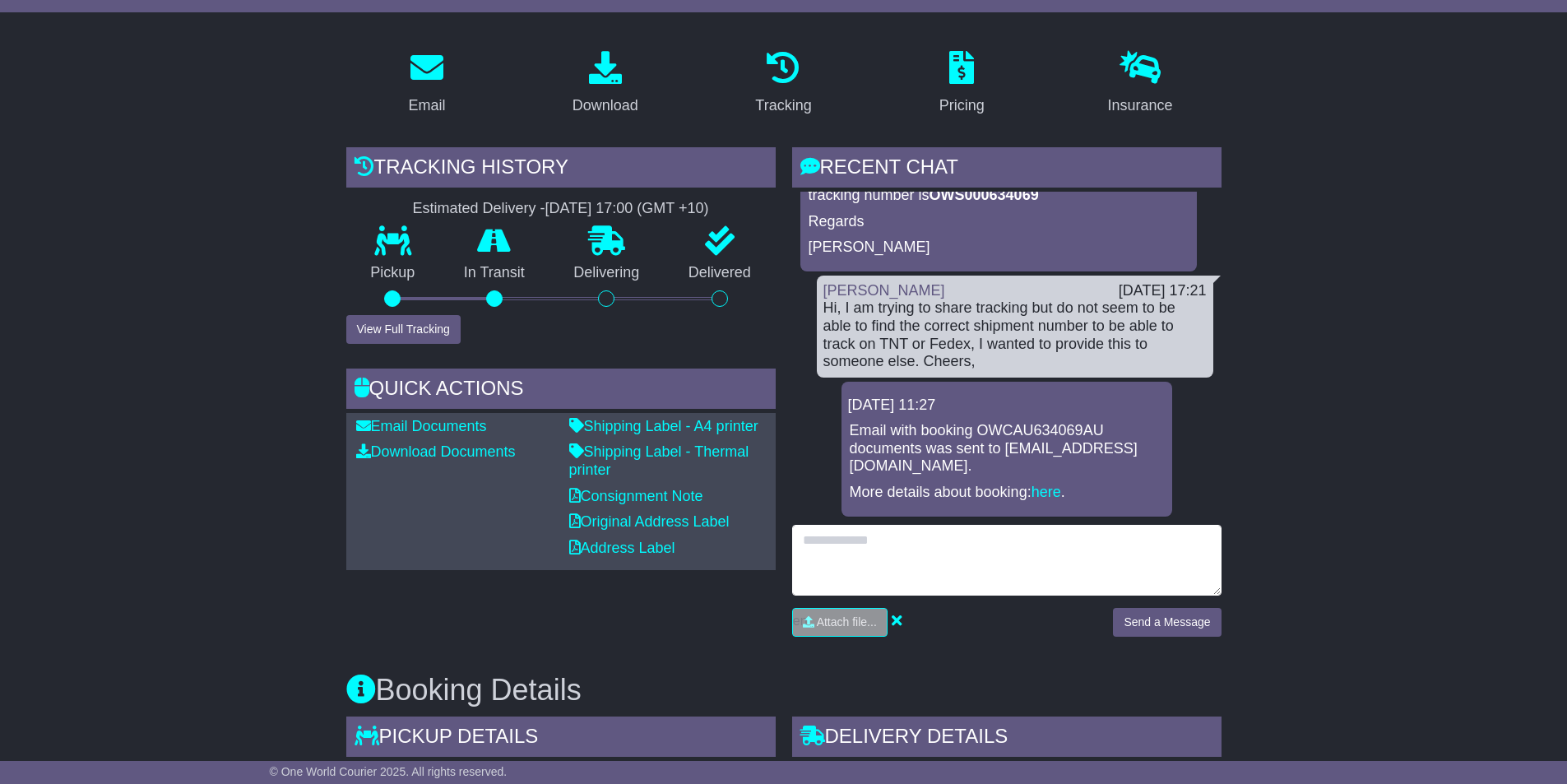
click at [857, 543] on textarea at bounding box center [1007, 559] width 429 height 71
type textarea "**********"
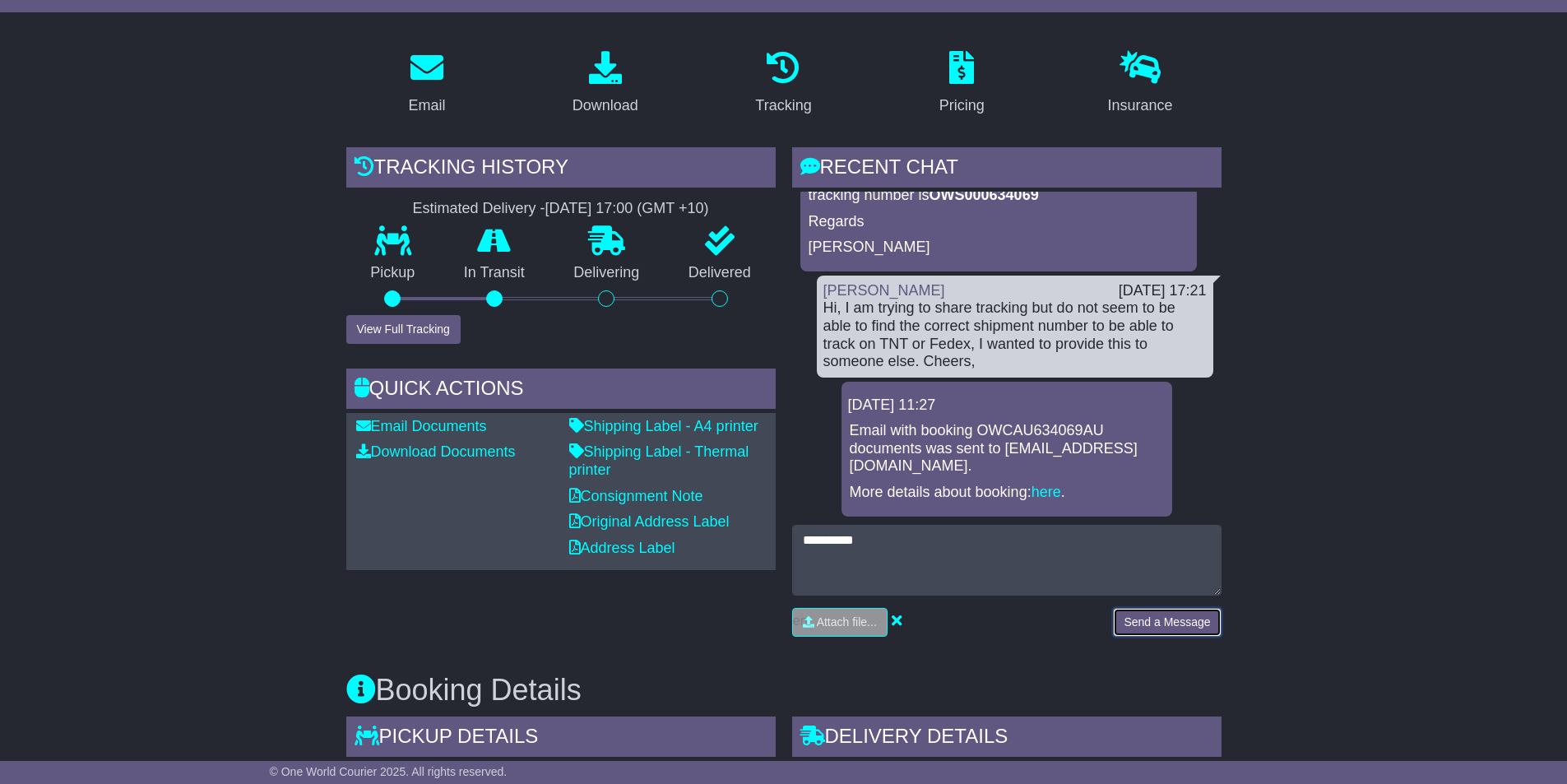
click at [1178, 617] on button "Send a Message" at bounding box center [1166, 622] width 107 height 28
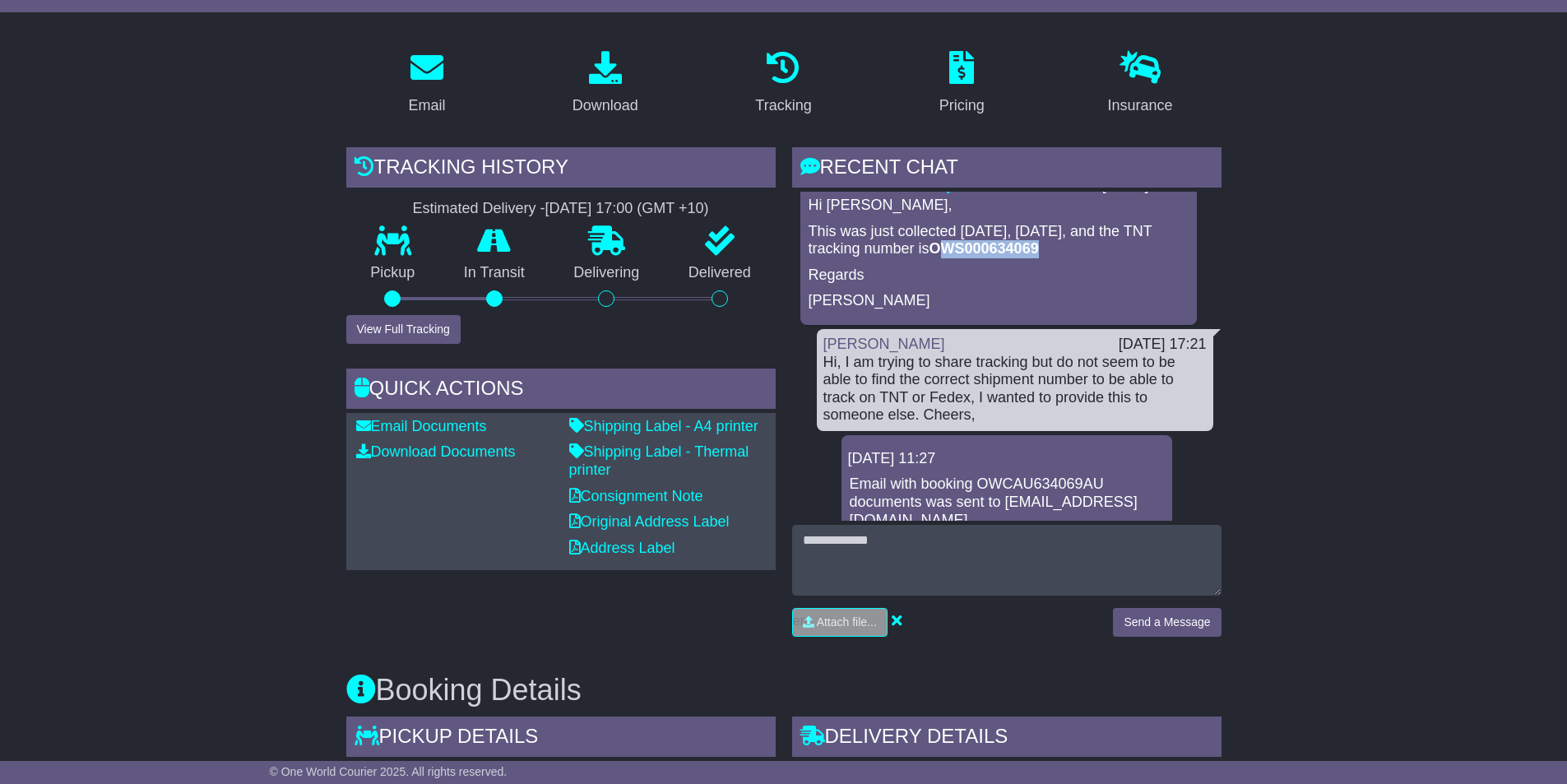
drag, startPoint x: 1050, startPoint y: 251, endPoint x: 947, endPoint y: 248, distance: 103.0
click at [947, 248] on p "This was just collected today, 14/08/2025, and the TNT tracking number is OWS00…" at bounding box center [999, 240] width 380 height 36
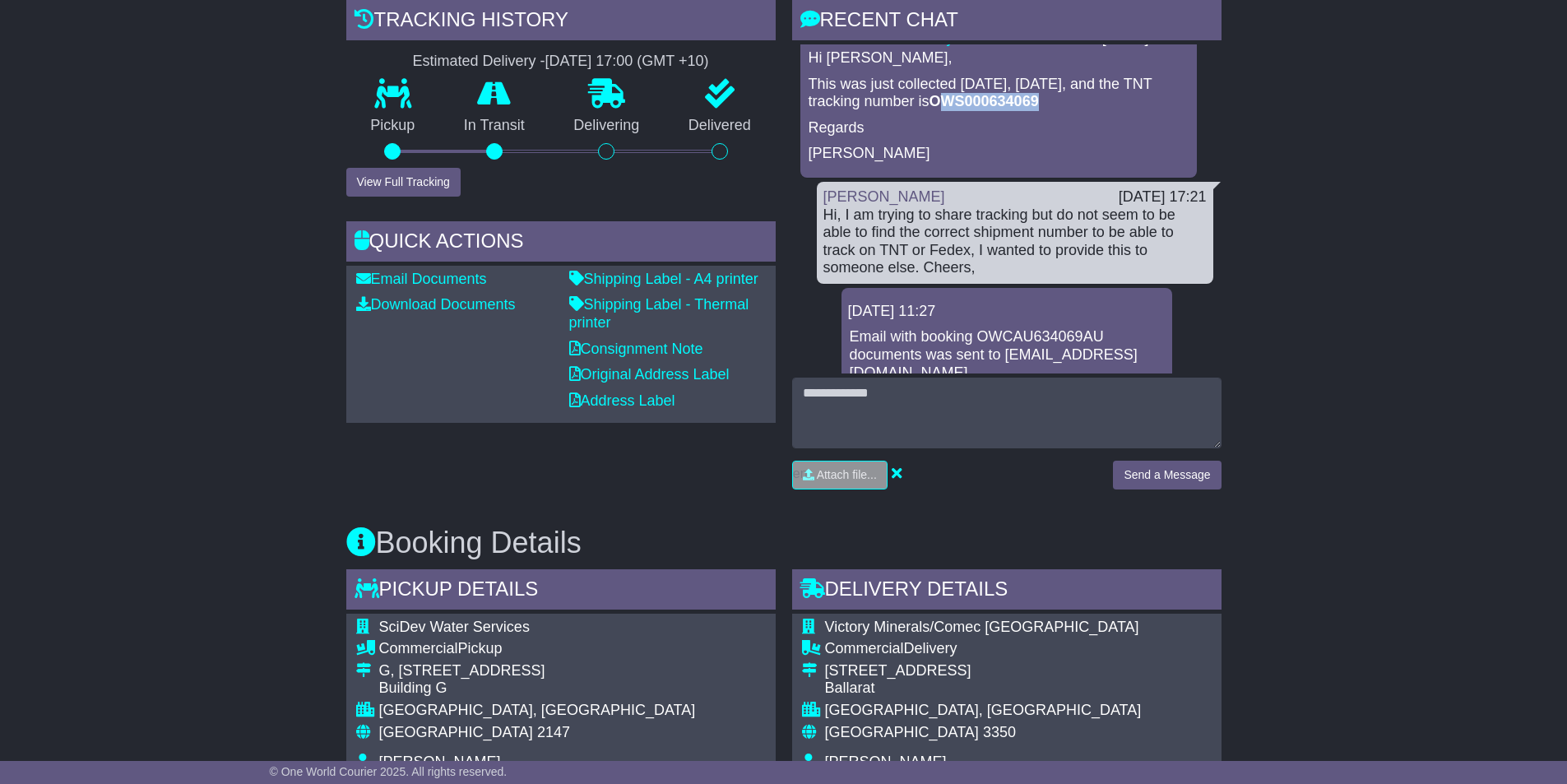
scroll to position [329, 0]
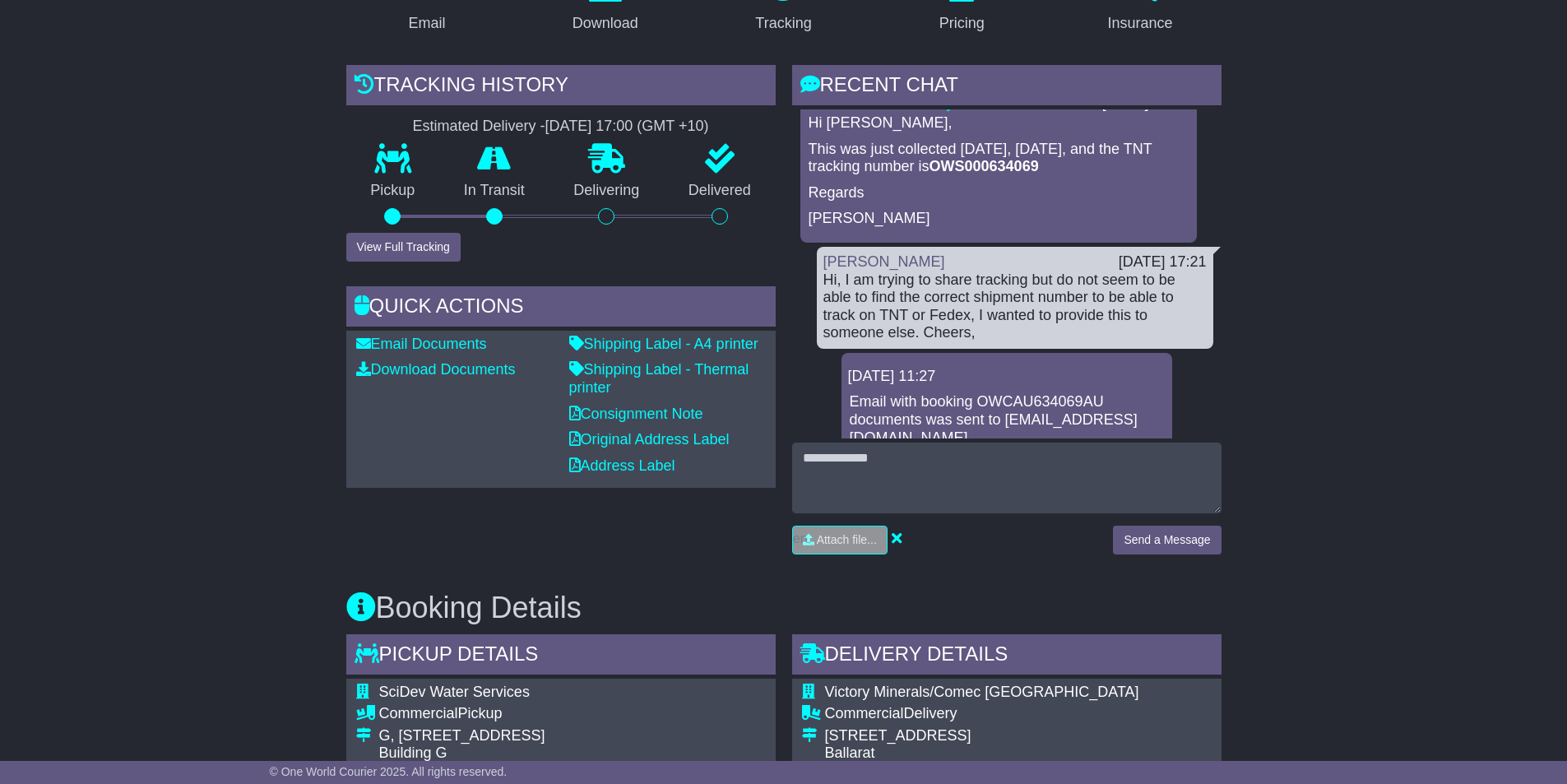
click at [1084, 177] on div "Hi Nick, This was just collected today, 14/08/2025, and the TNT tracking number…" at bounding box center [999, 171] width 383 height 114
drag, startPoint x: 1046, startPoint y: 163, endPoint x: 936, endPoint y: 166, distance: 110.0
click at [936, 166] on p "This was just collected today, 14/08/2025, and the TNT tracking number is OWS00…" at bounding box center [999, 158] width 380 height 36
copy strong "OWS000634069"
